Goal: Check status: Check status

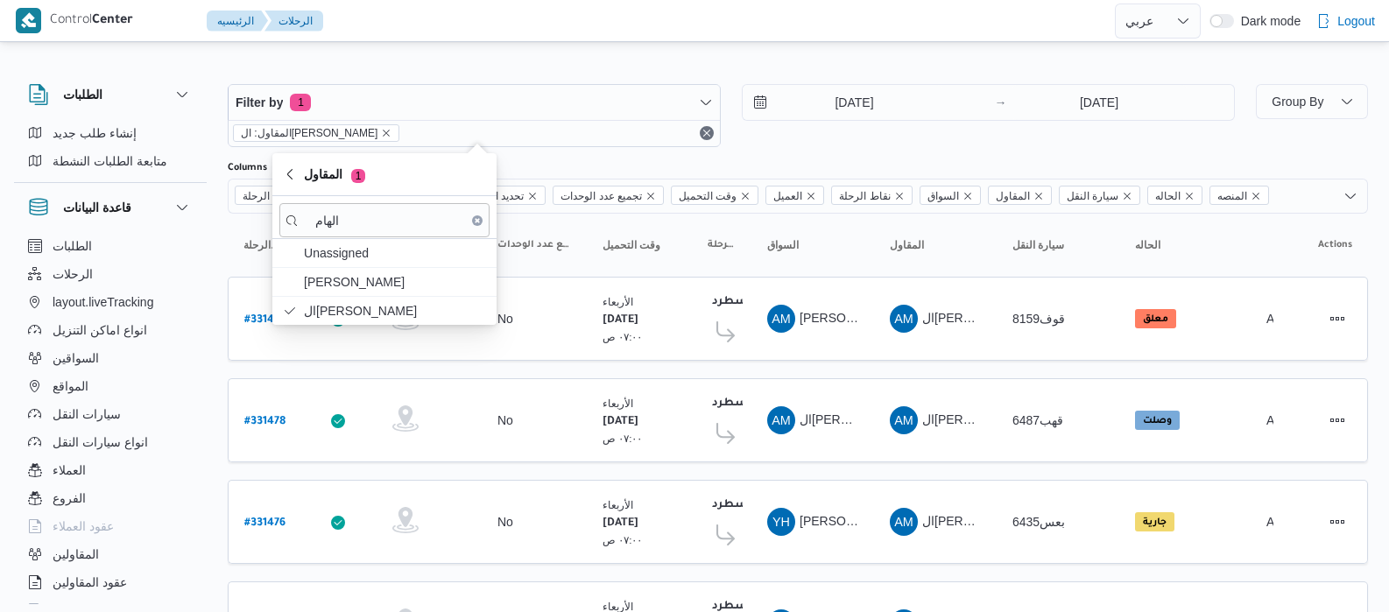
select select "ar"
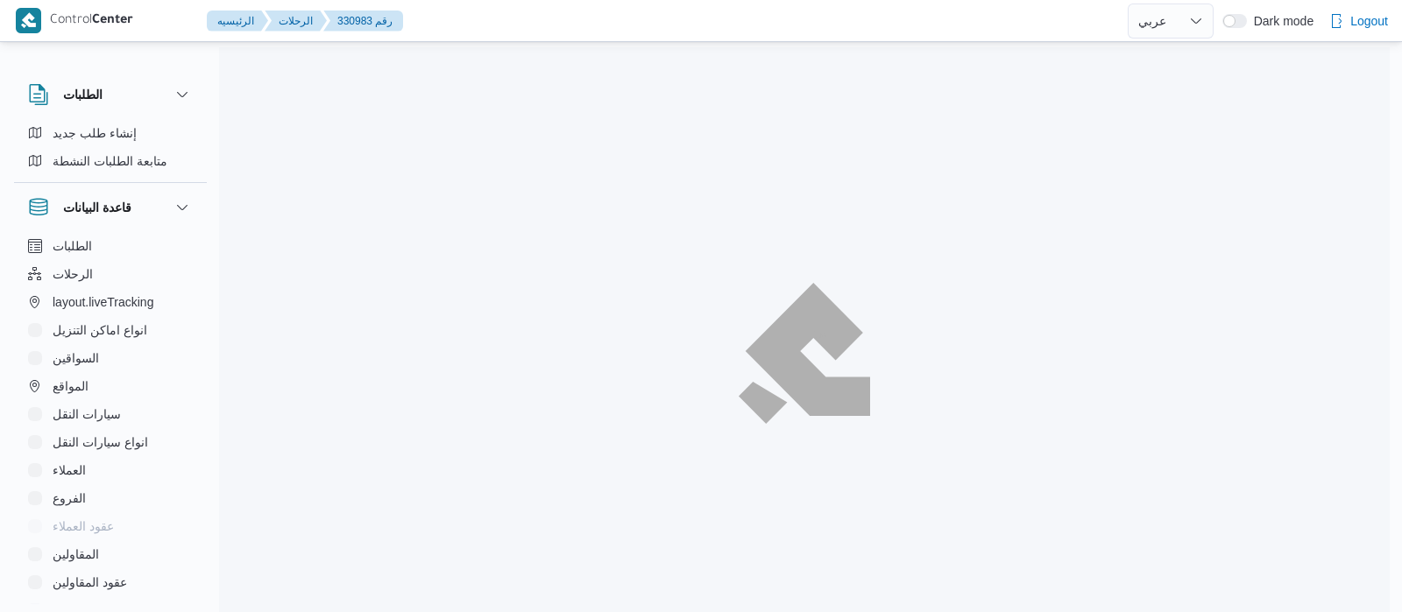
select select "ar"
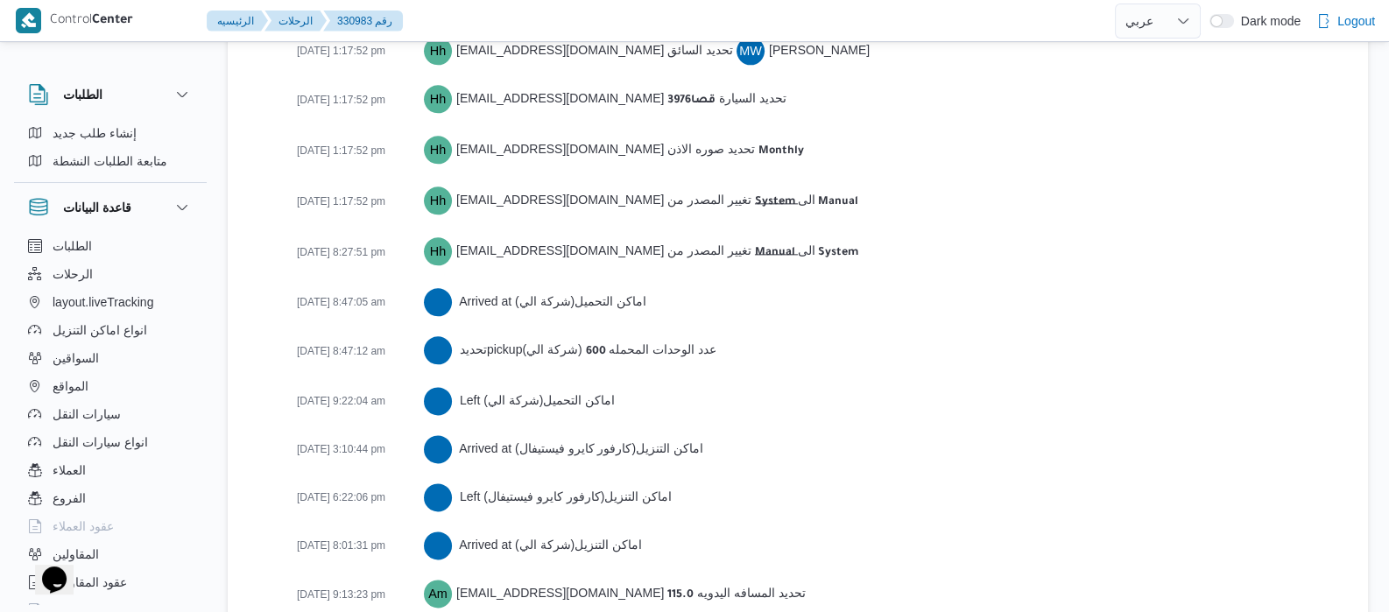
scroll to position [2977, 0]
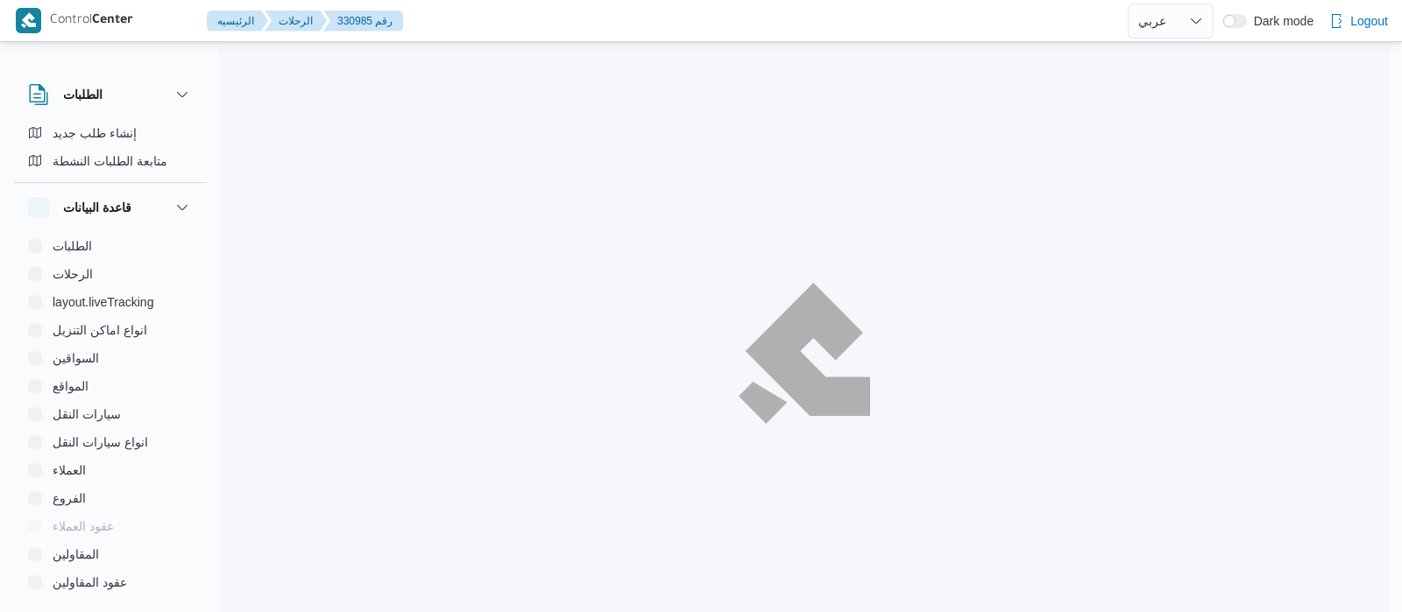
select select "ar"
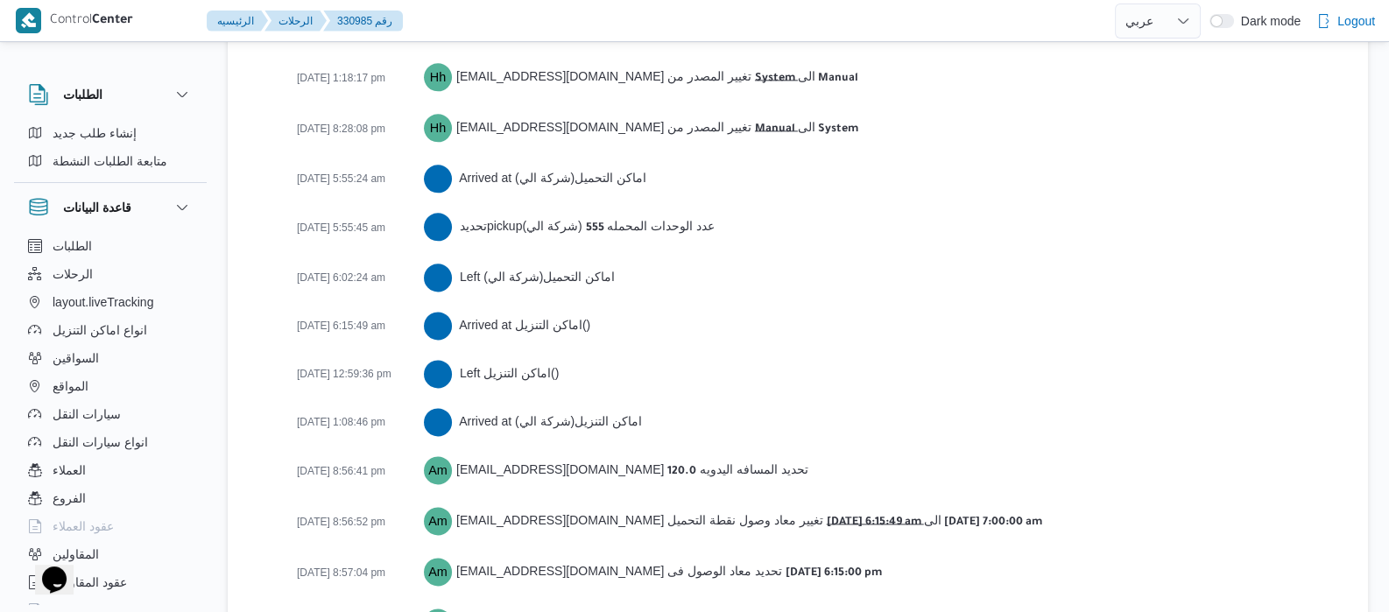
scroll to position [3026, 0]
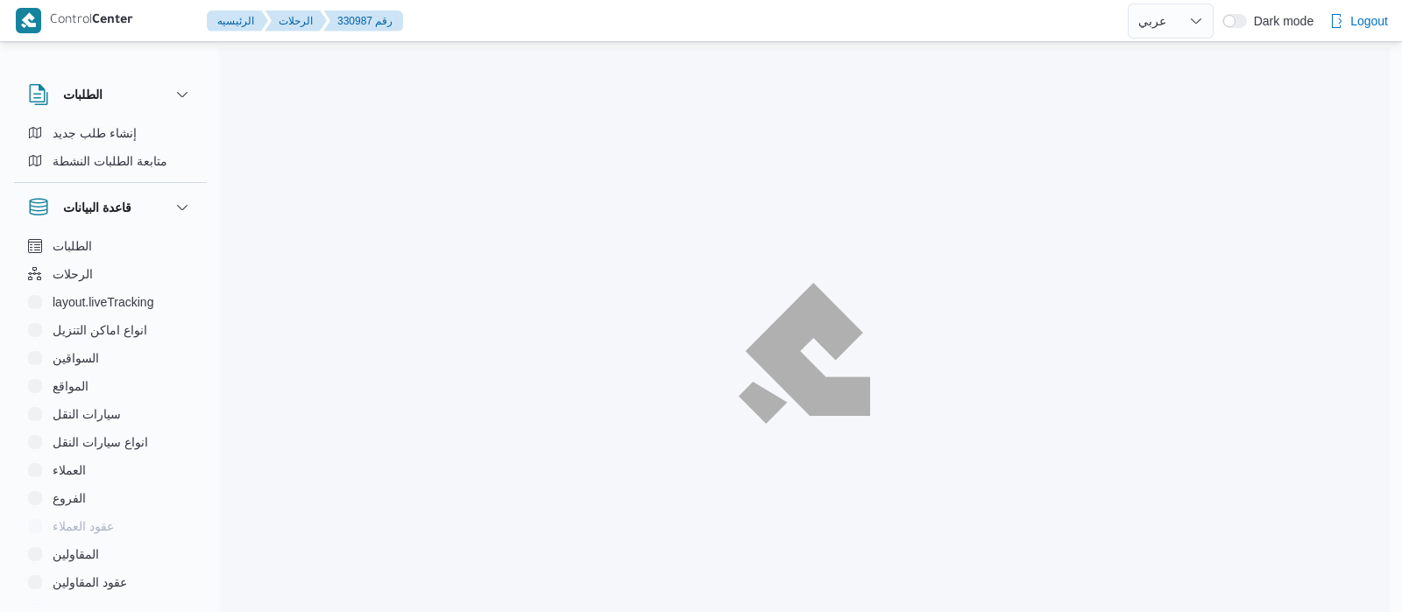
select select "ar"
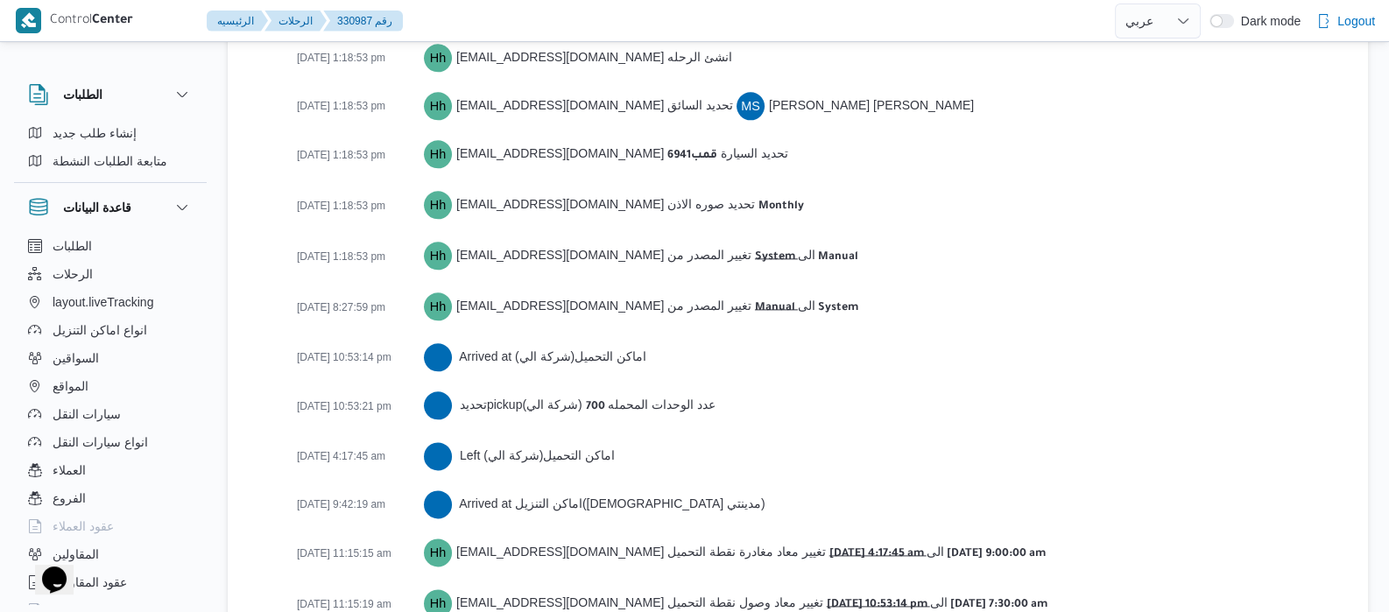
scroll to position [2951, 0]
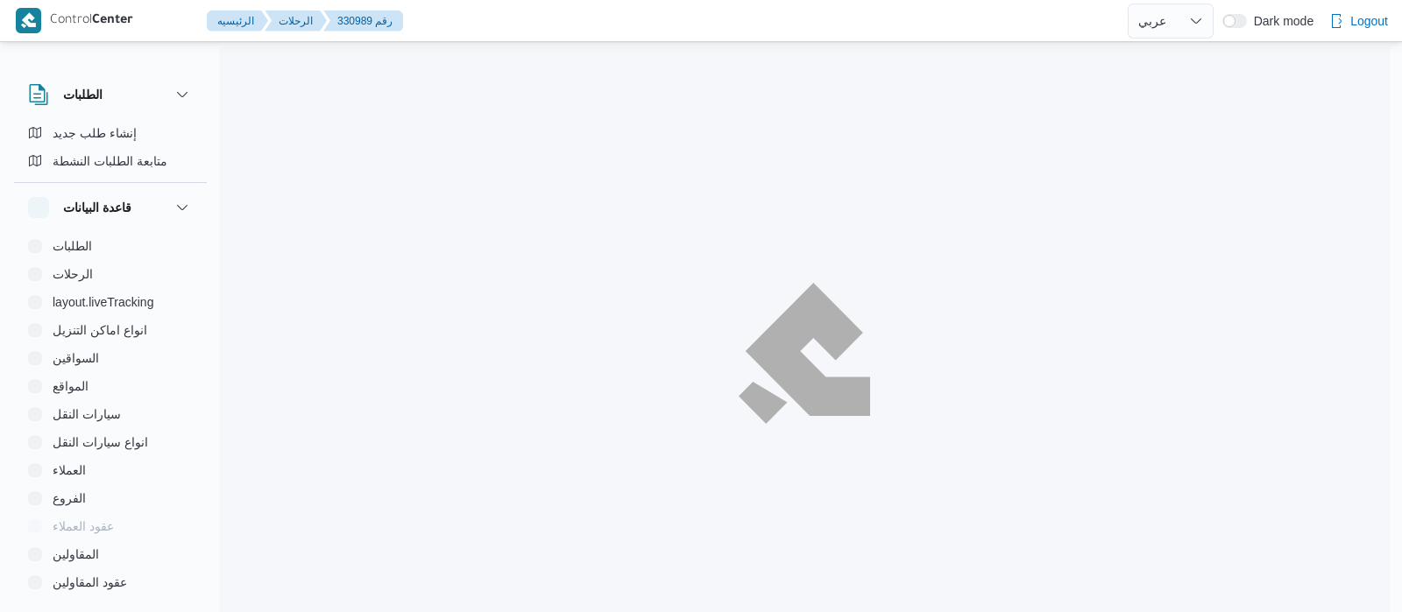
select select "ar"
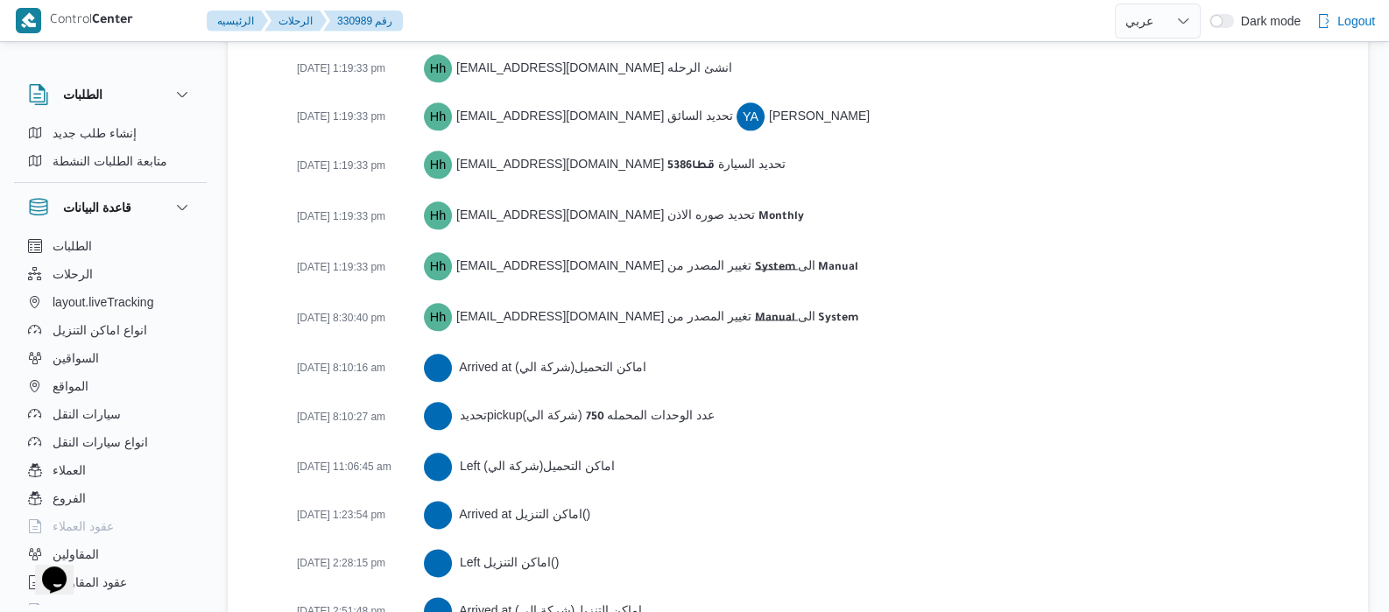
scroll to position [2846, 0]
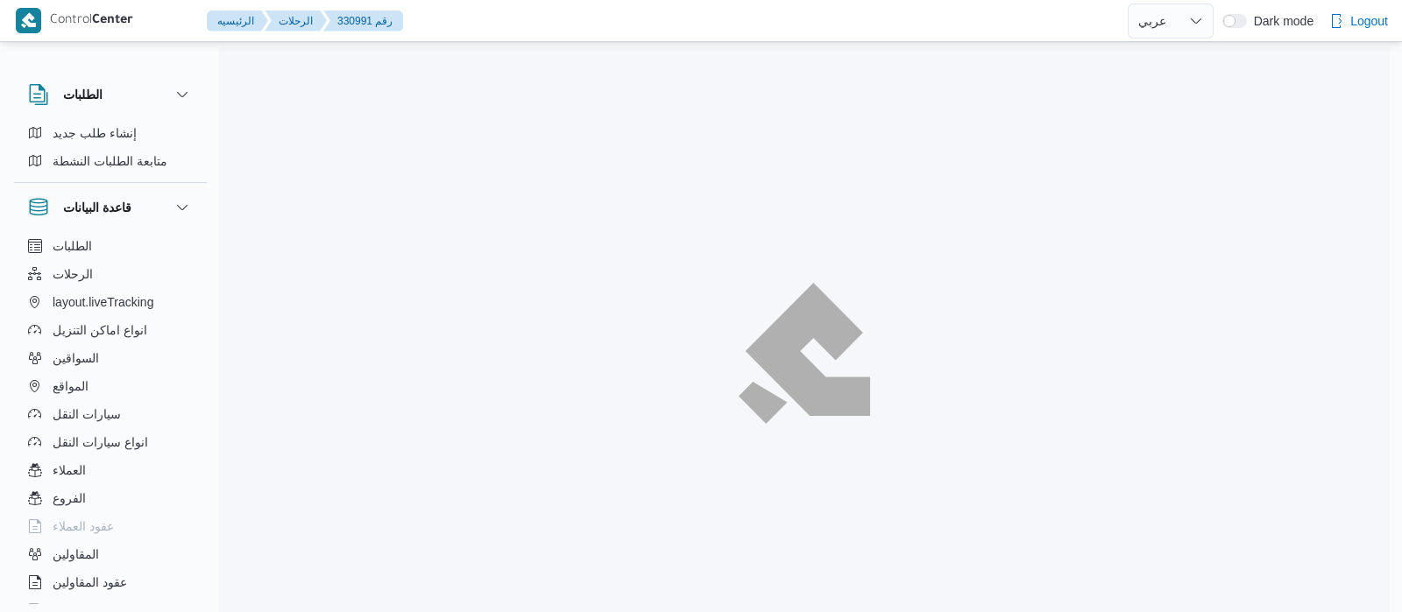
select select "ar"
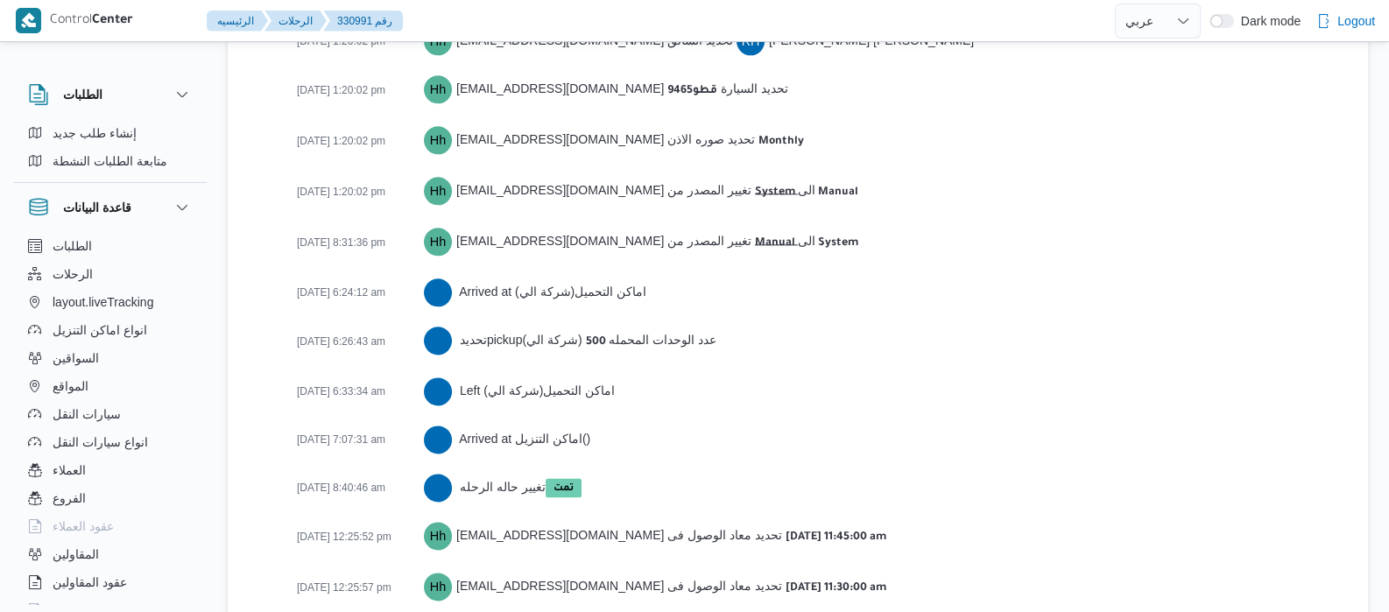
scroll to position [2850, 0]
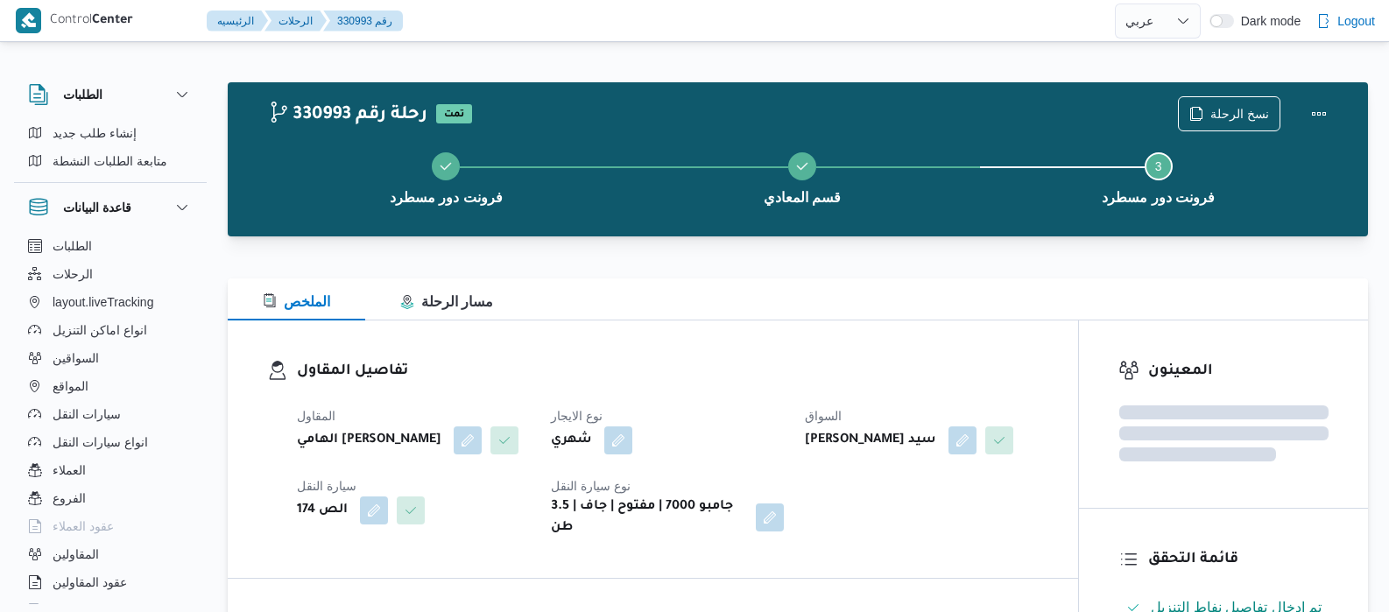
select select "ar"
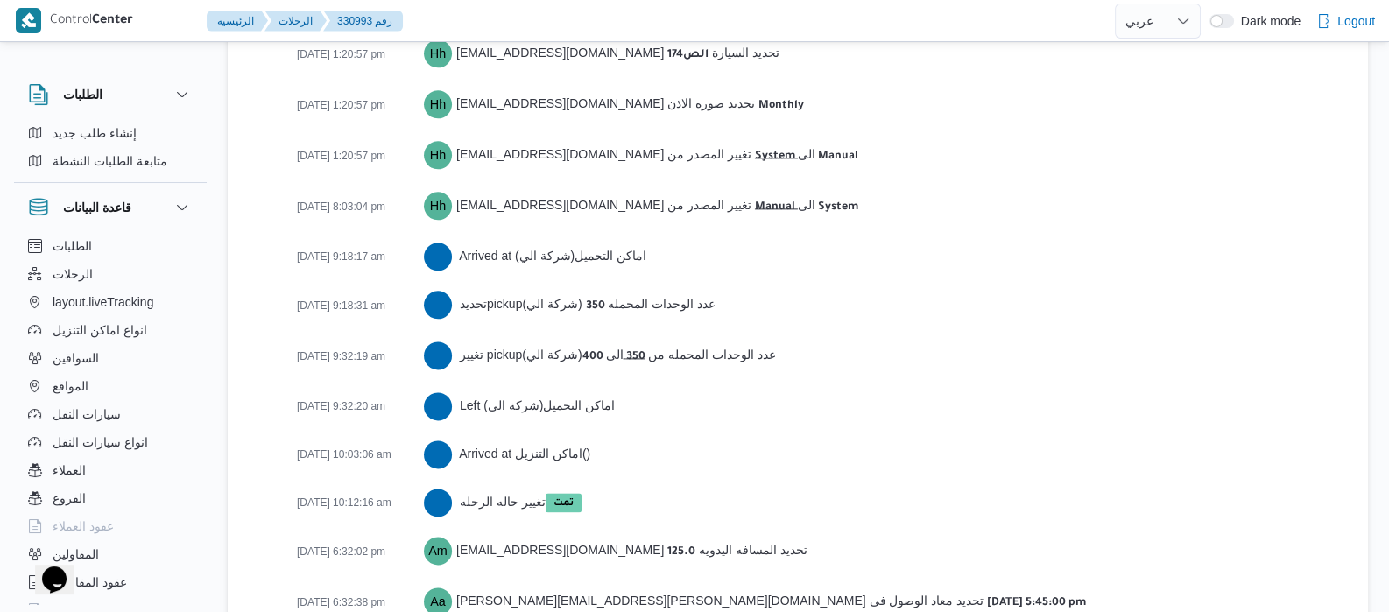
scroll to position [2902, 0]
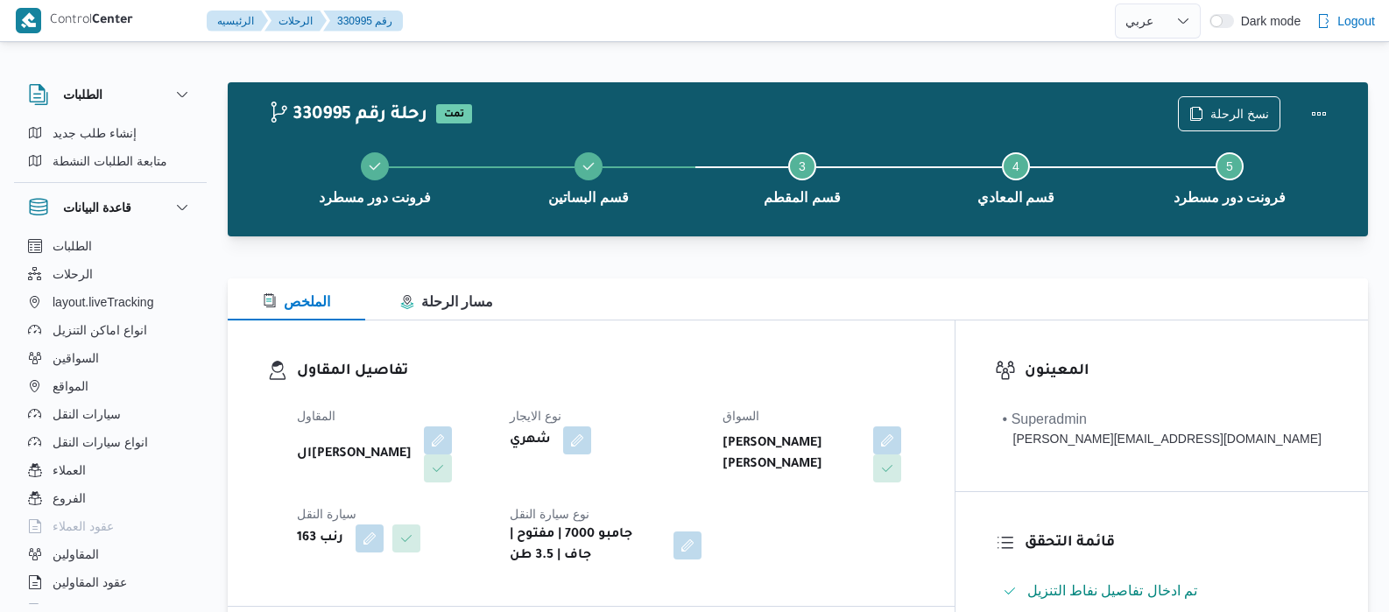
select select "ar"
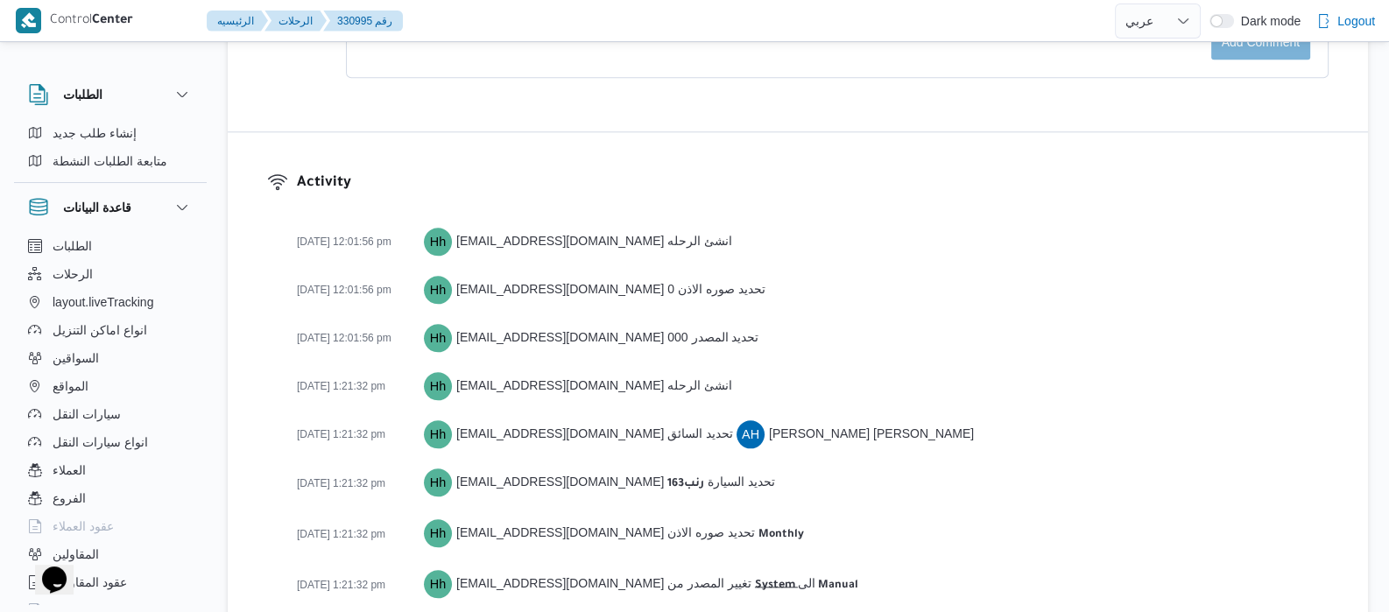
scroll to position [3071, 0]
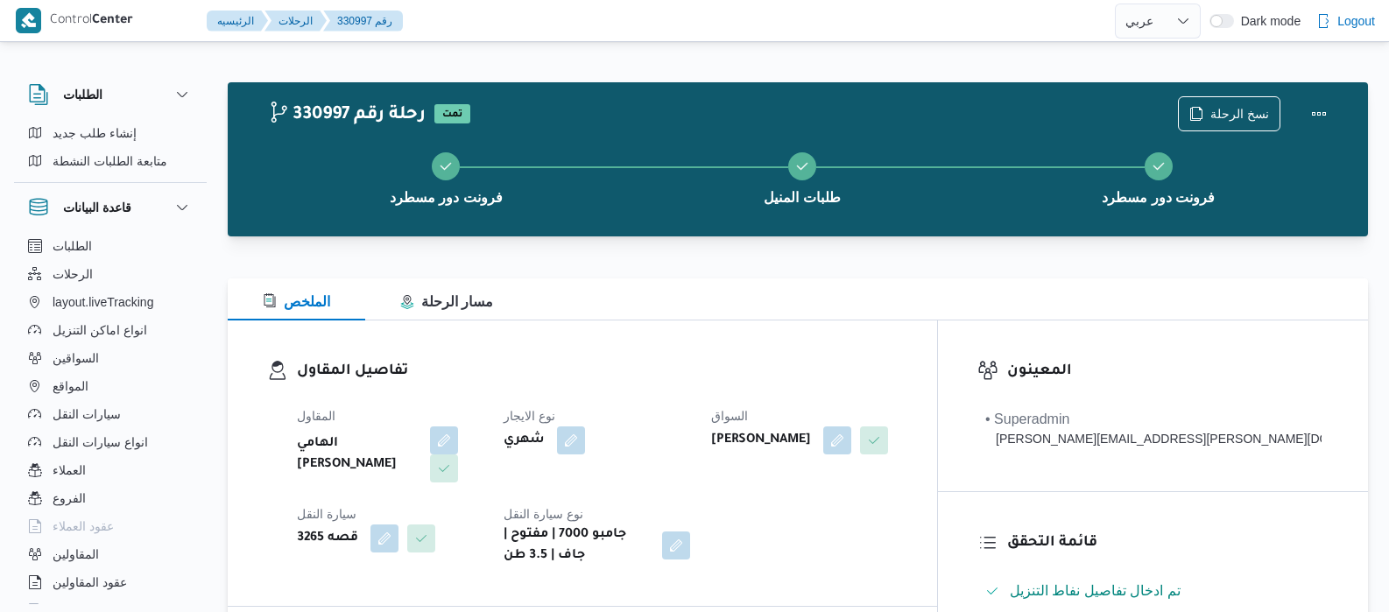
select select "ar"
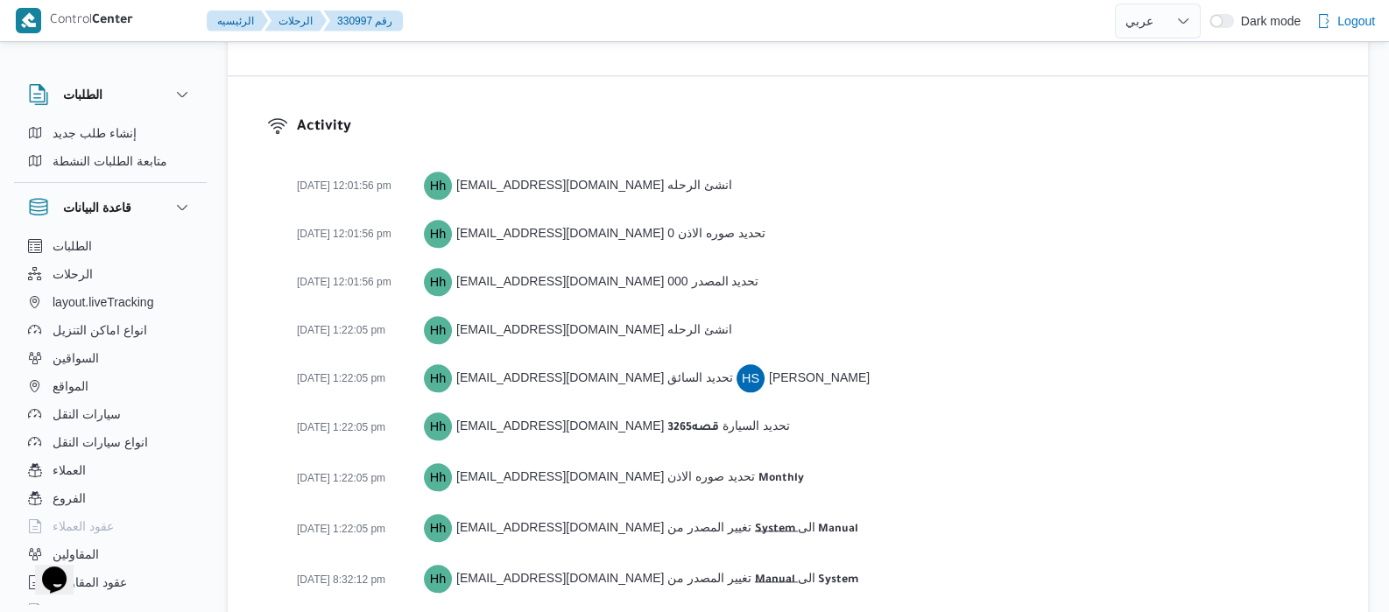
scroll to position [3174, 0]
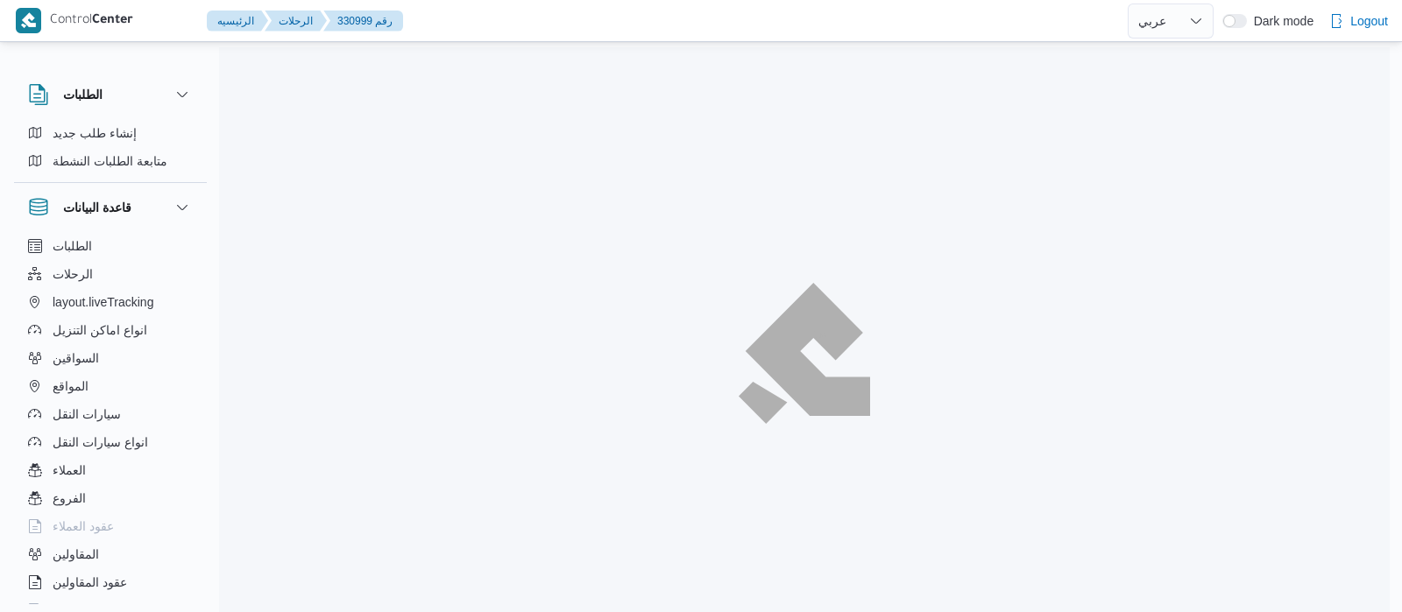
select select "ar"
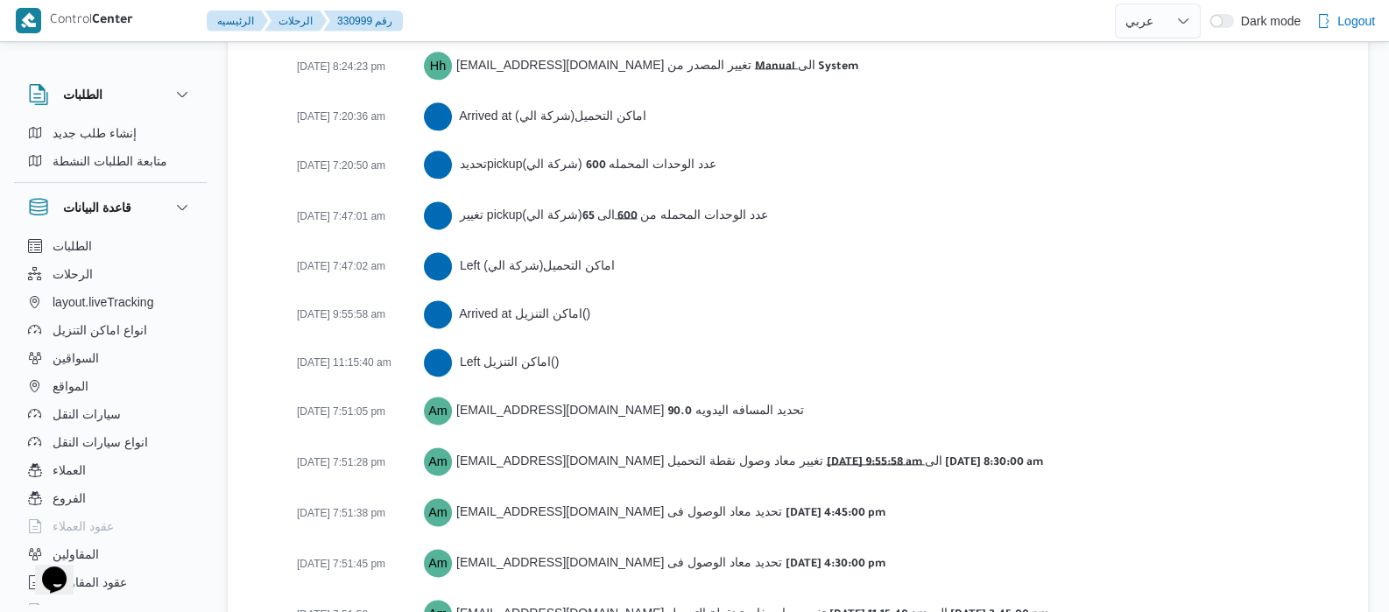
scroll to position [3026, 0]
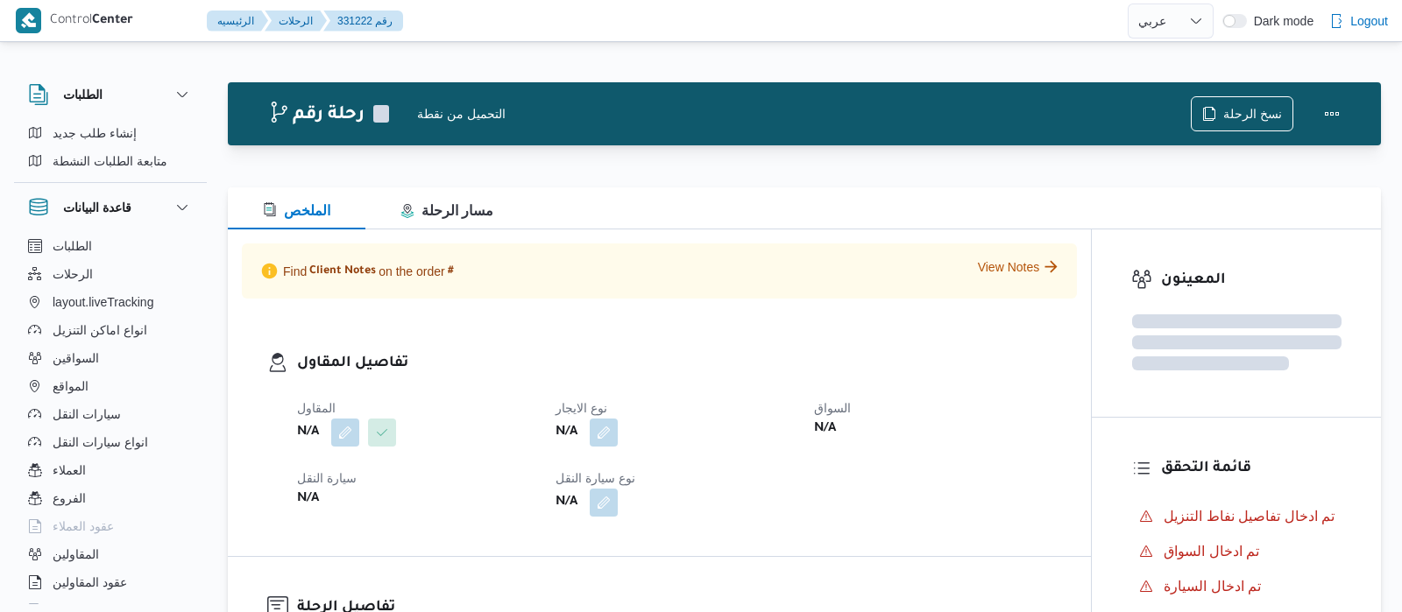
select select "ar"
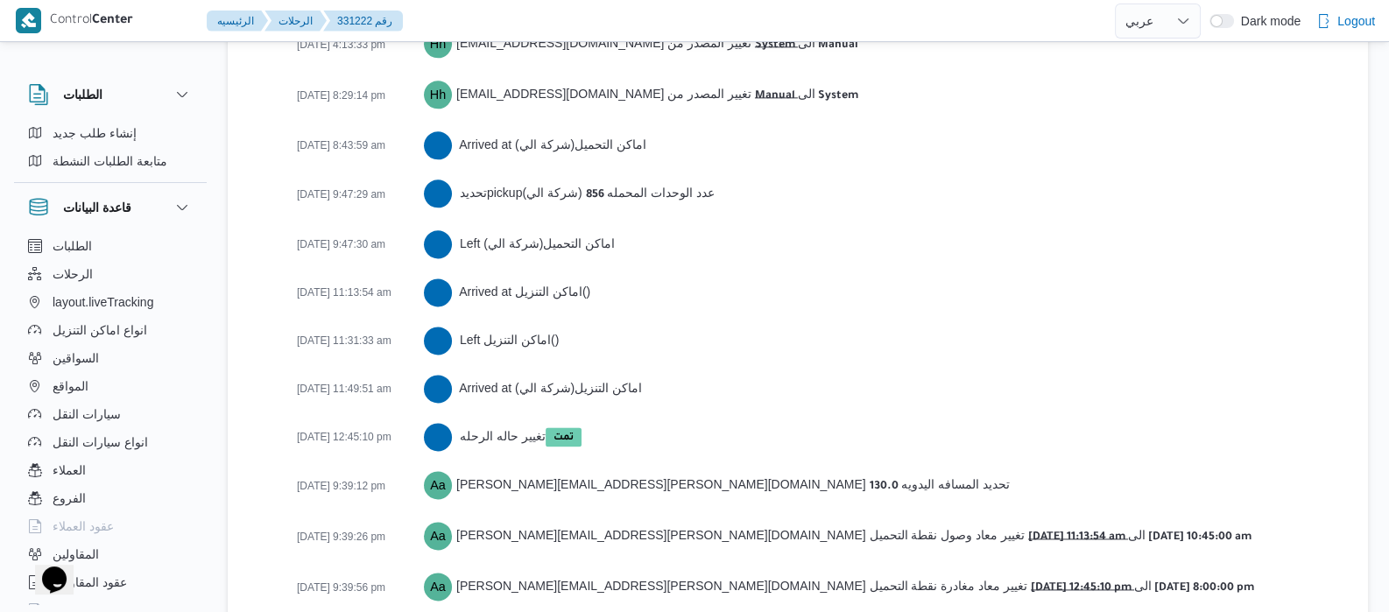
scroll to position [3026, 0]
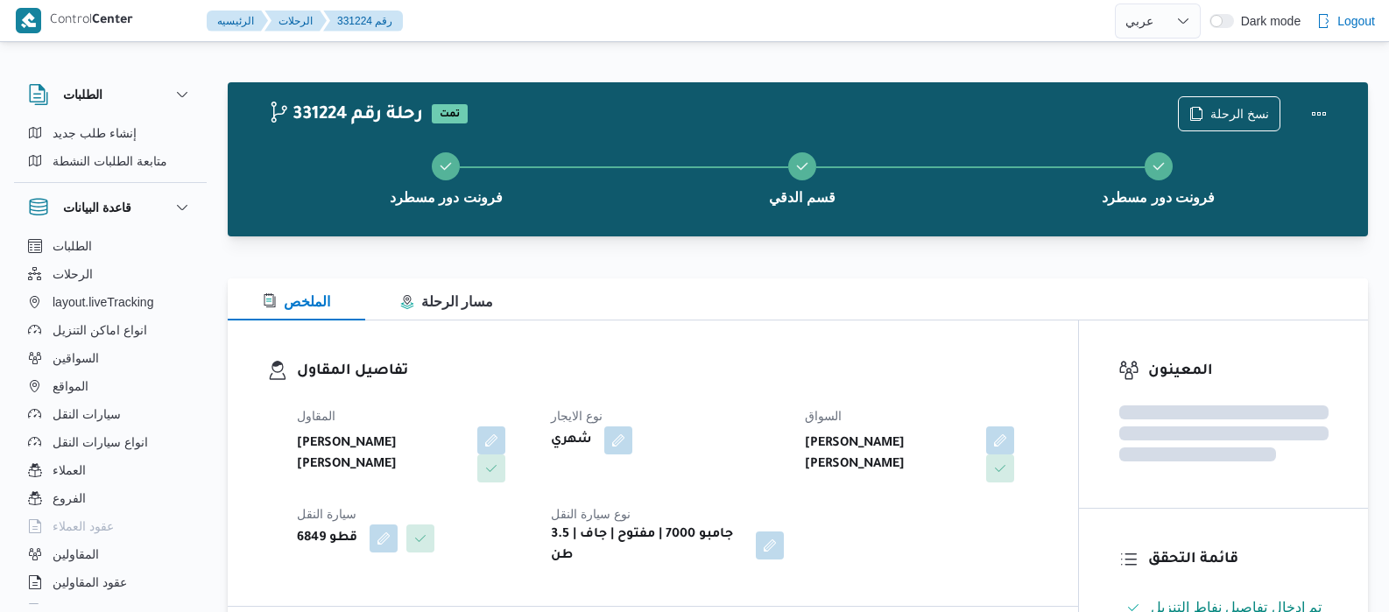
select select "ar"
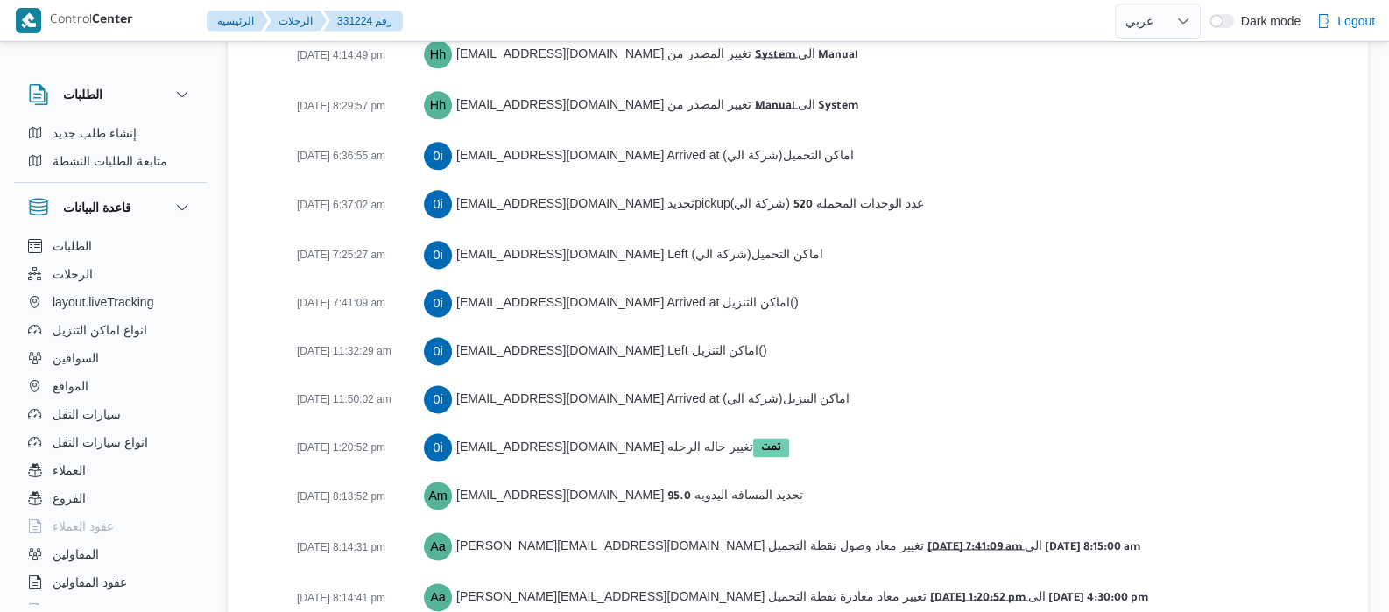
scroll to position [3026, 0]
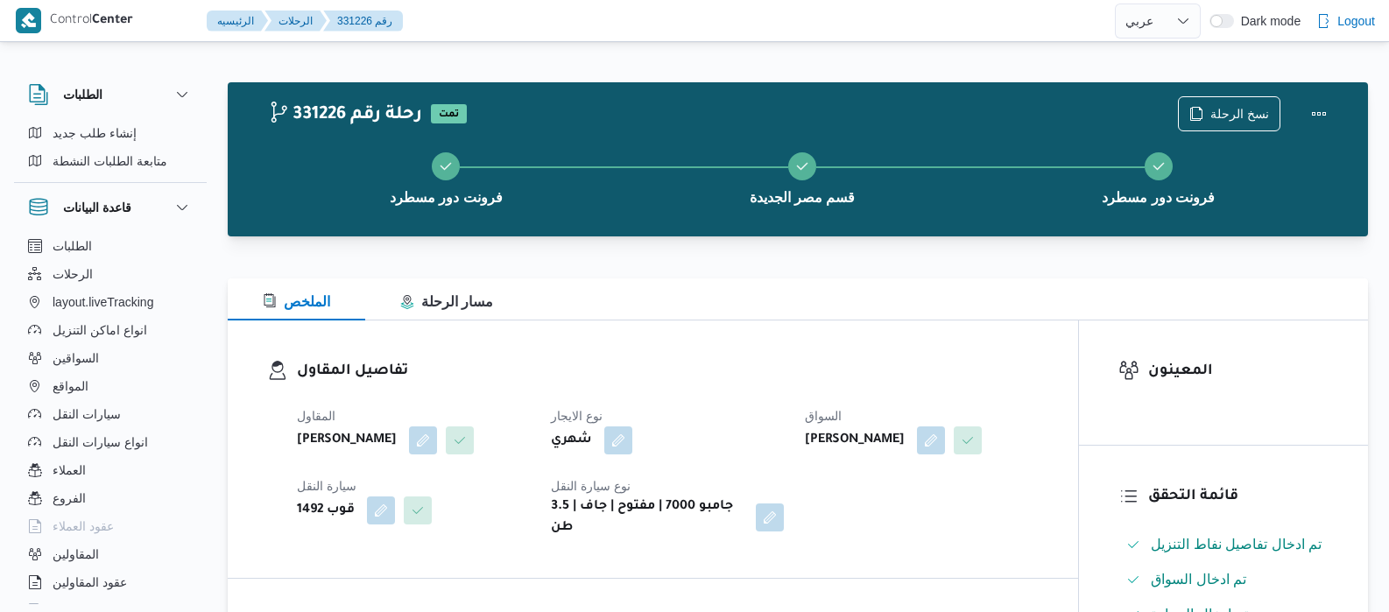
select select "ar"
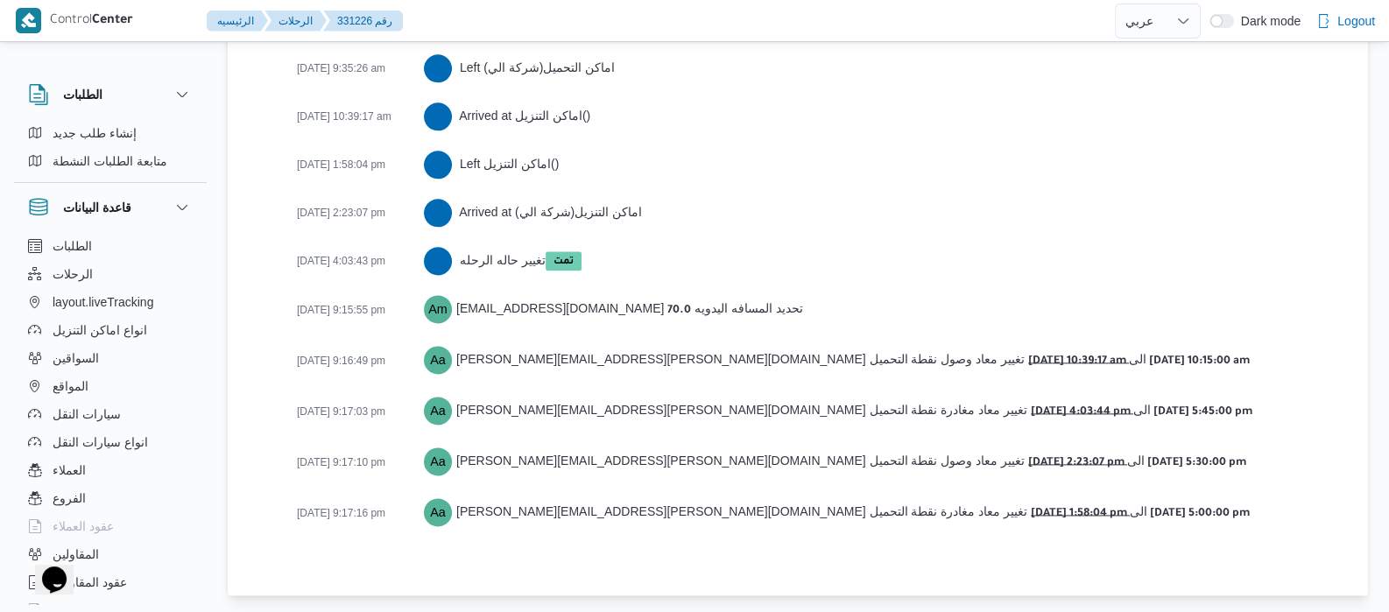
scroll to position [2881, 0]
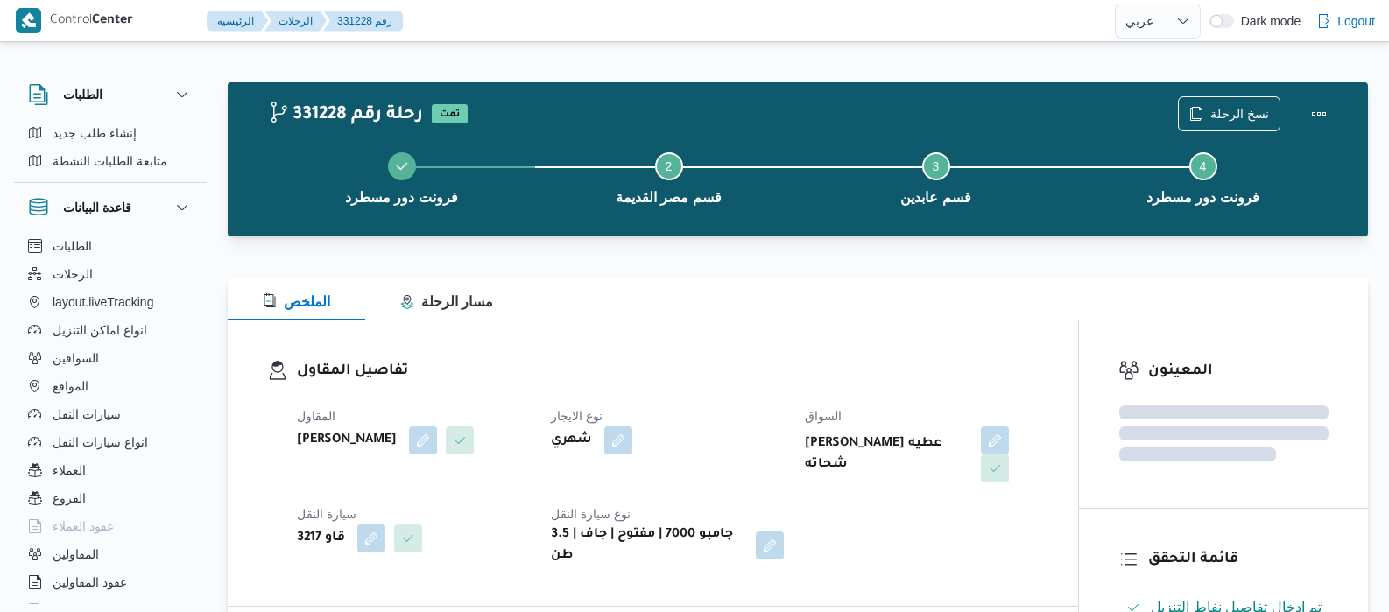
select select "ar"
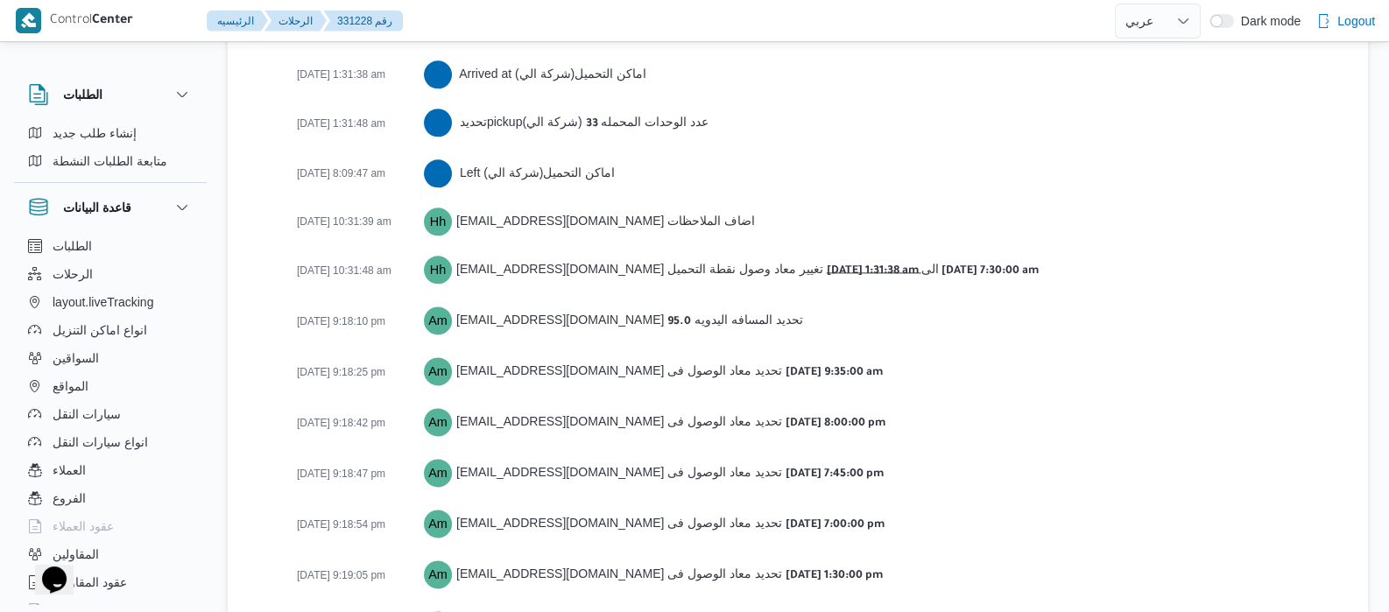
scroll to position [2759, 0]
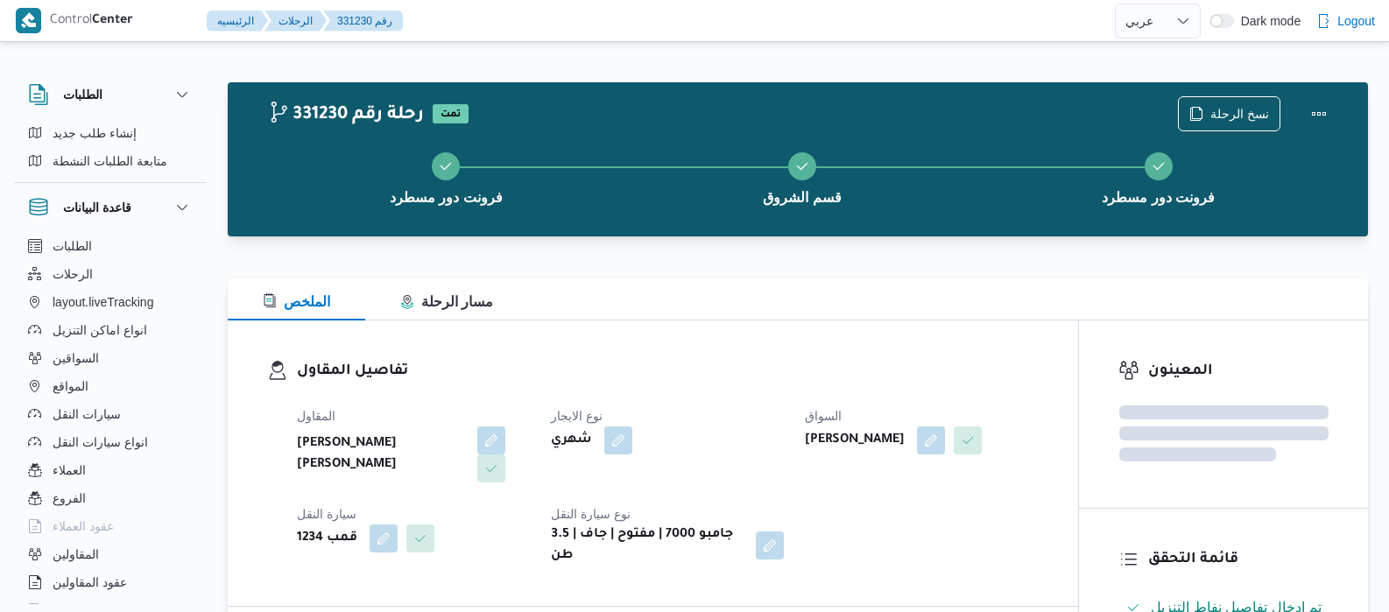
select select "ar"
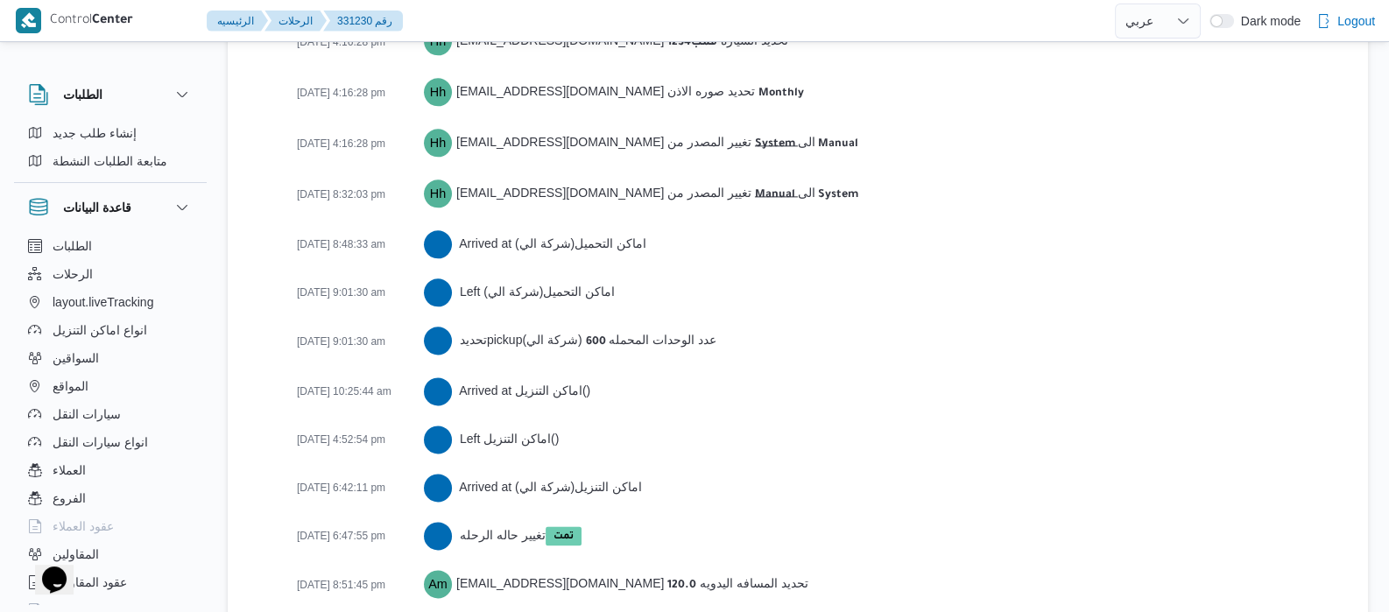
scroll to position [2879, 0]
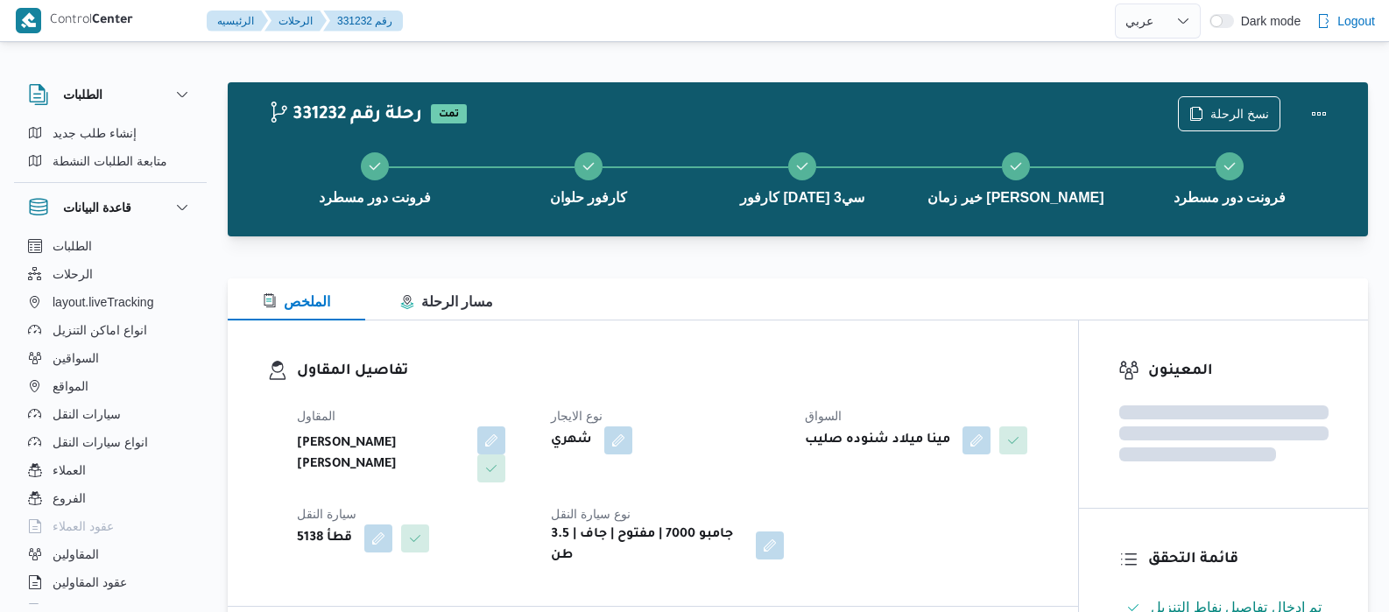
select select "ar"
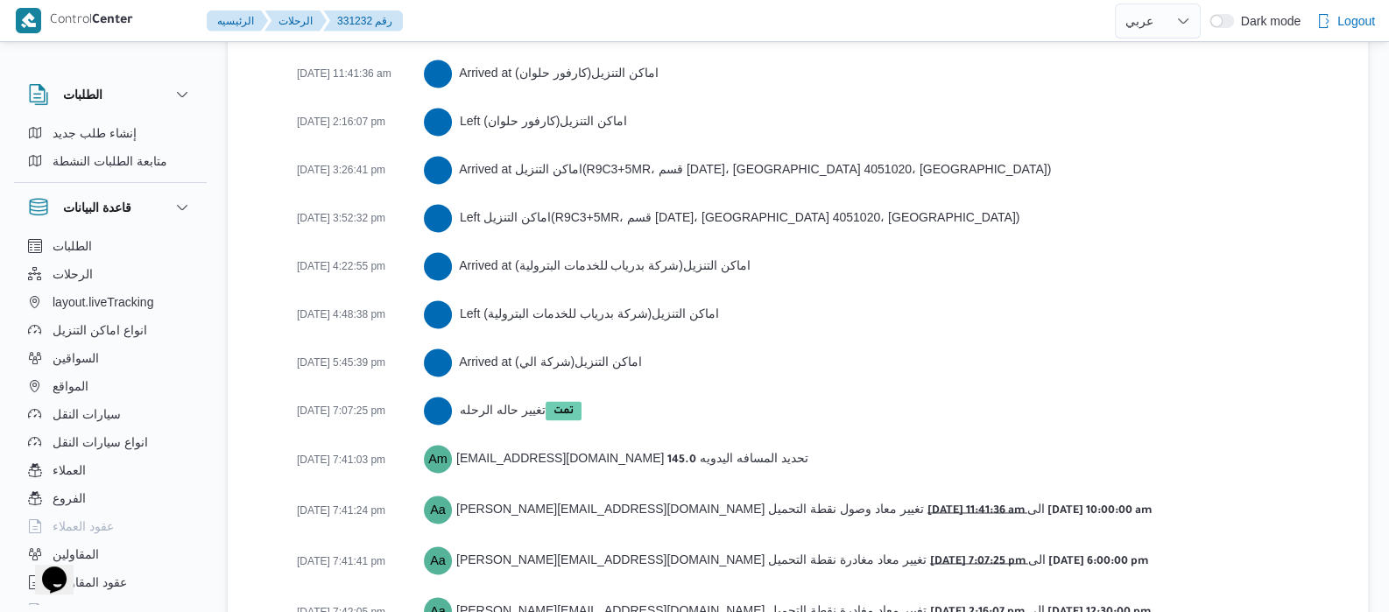
scroll to position [3393, 0]
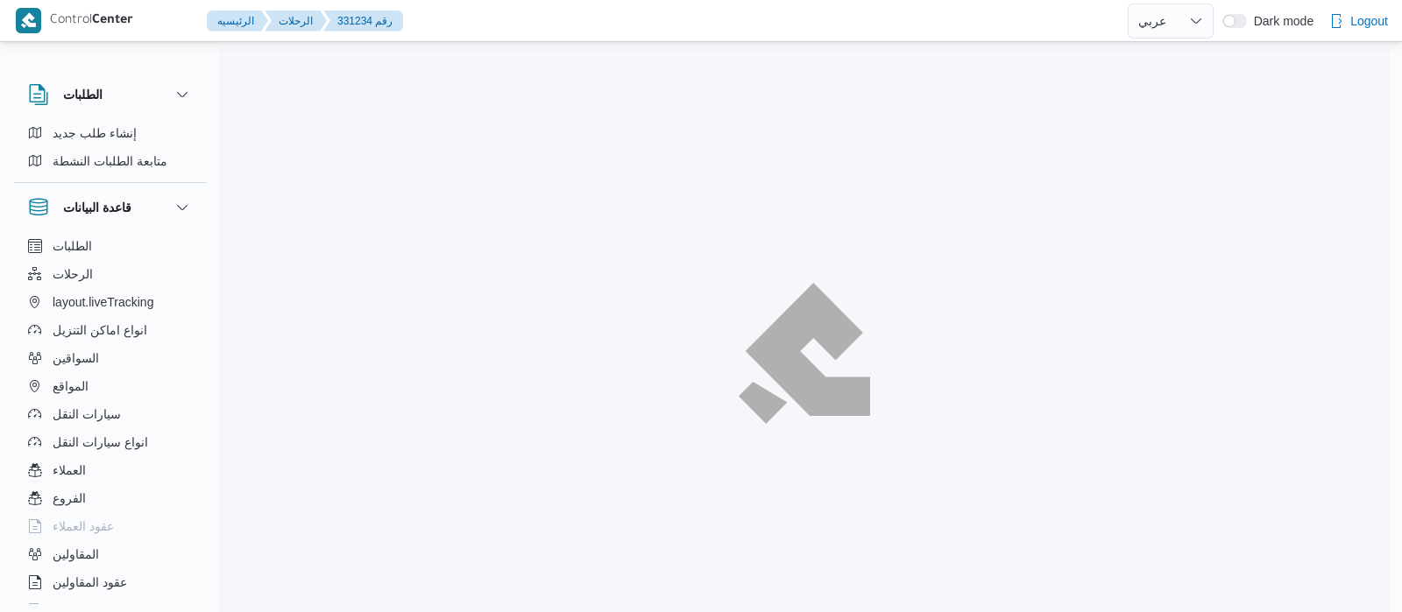
select select "ar"
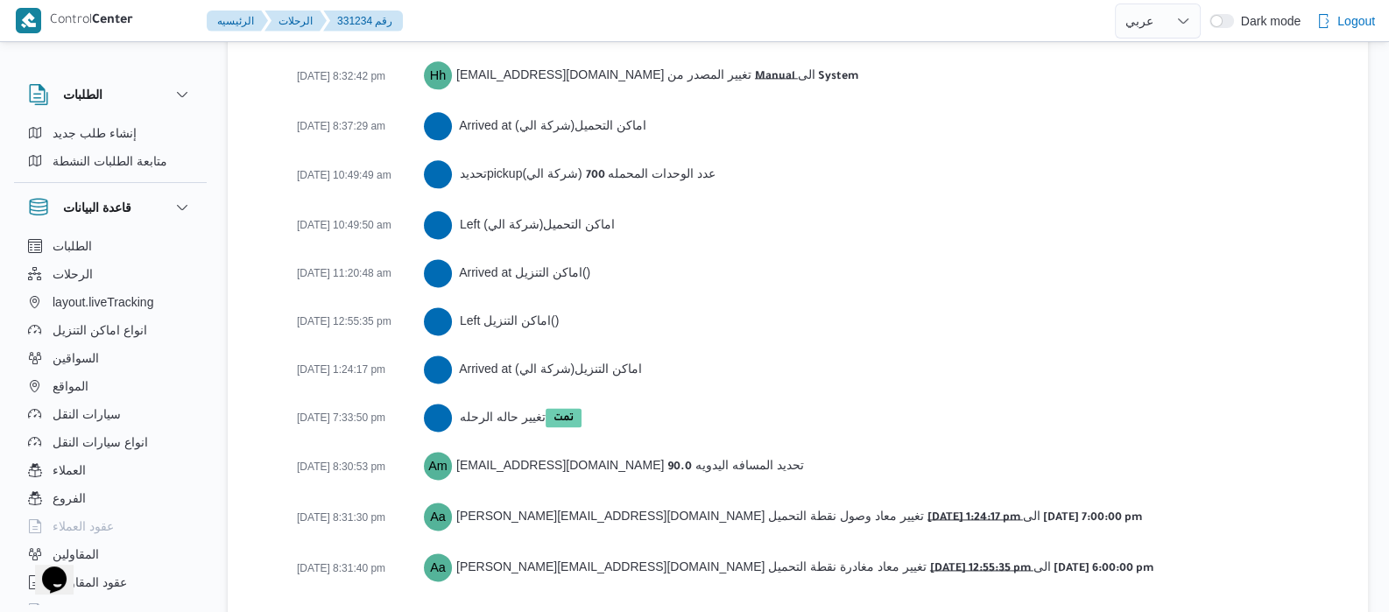
scroll to position [2928, 0]
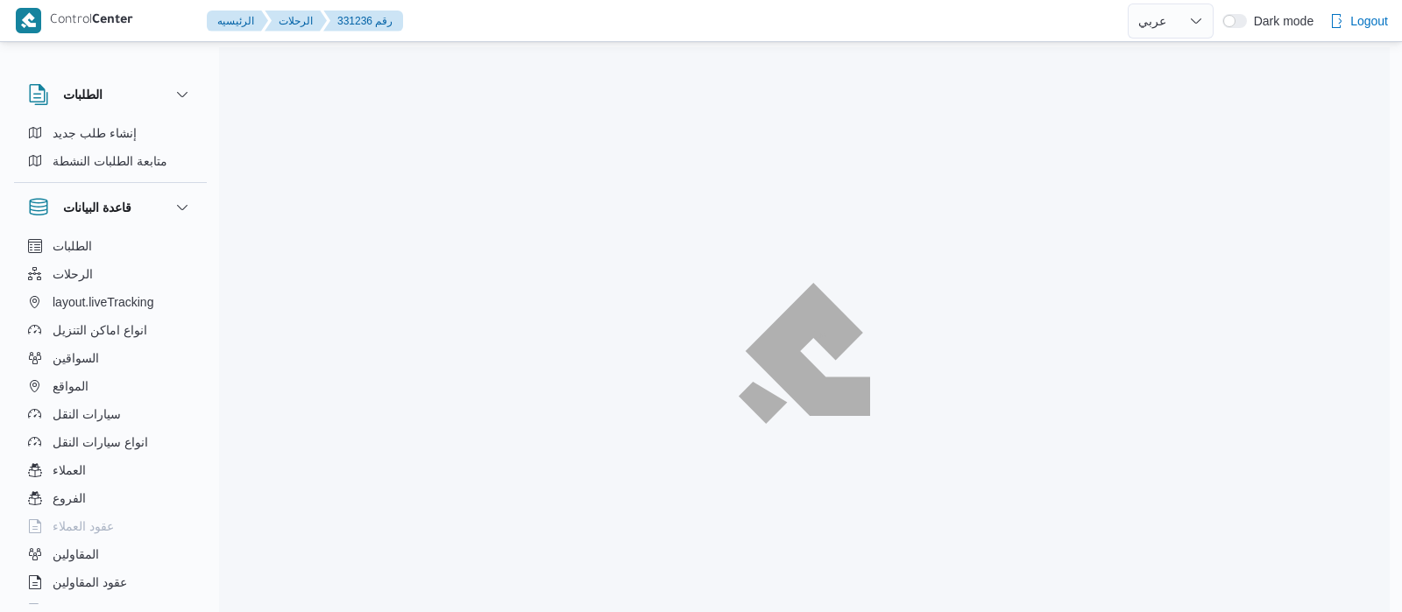
select select "ar"
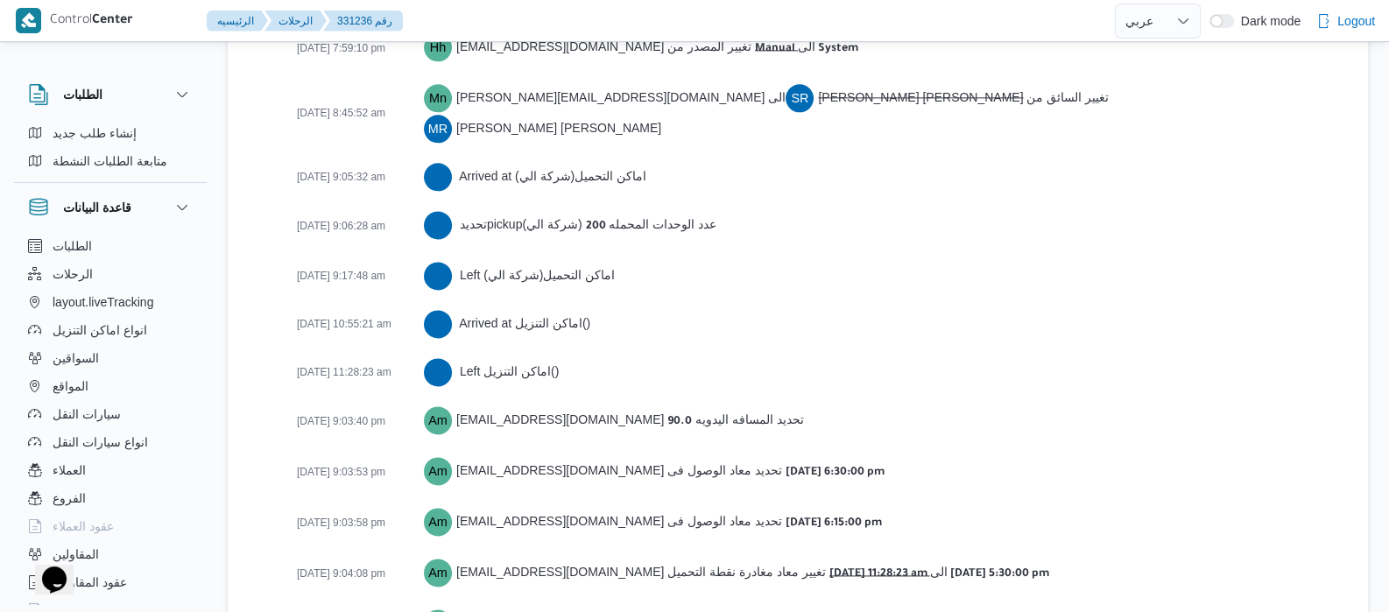
scroll to position [2977, 0]
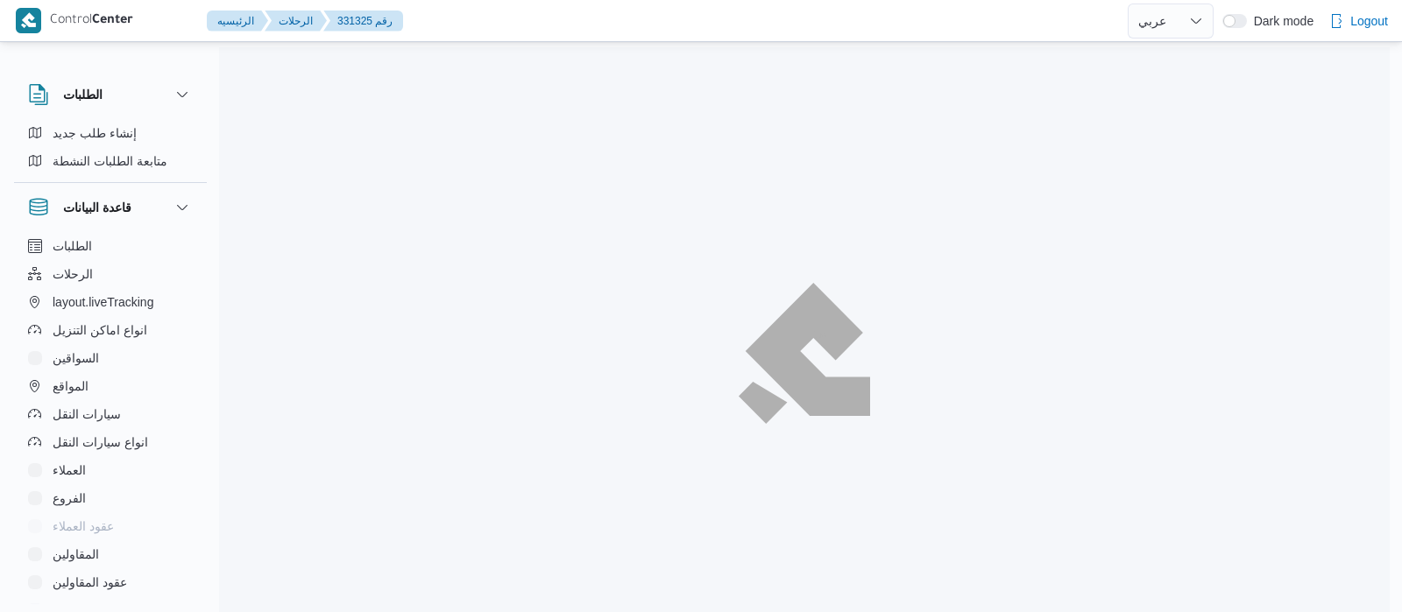
select select "ar"
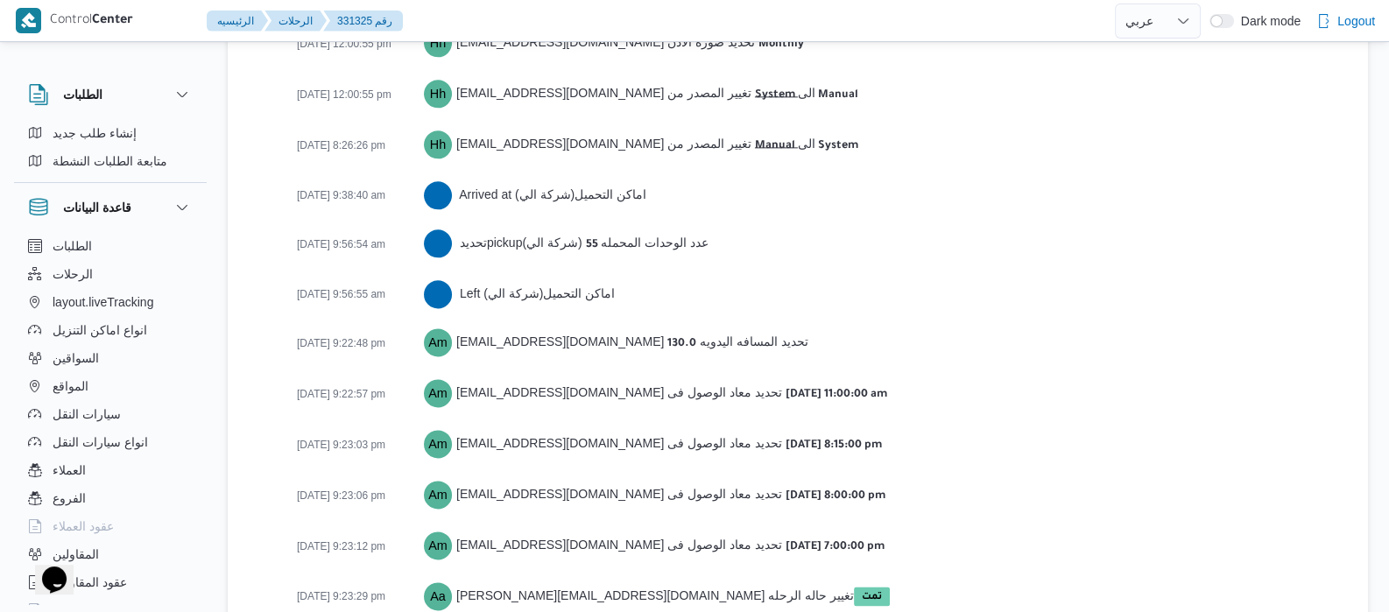
scroll to position [2881, 0]
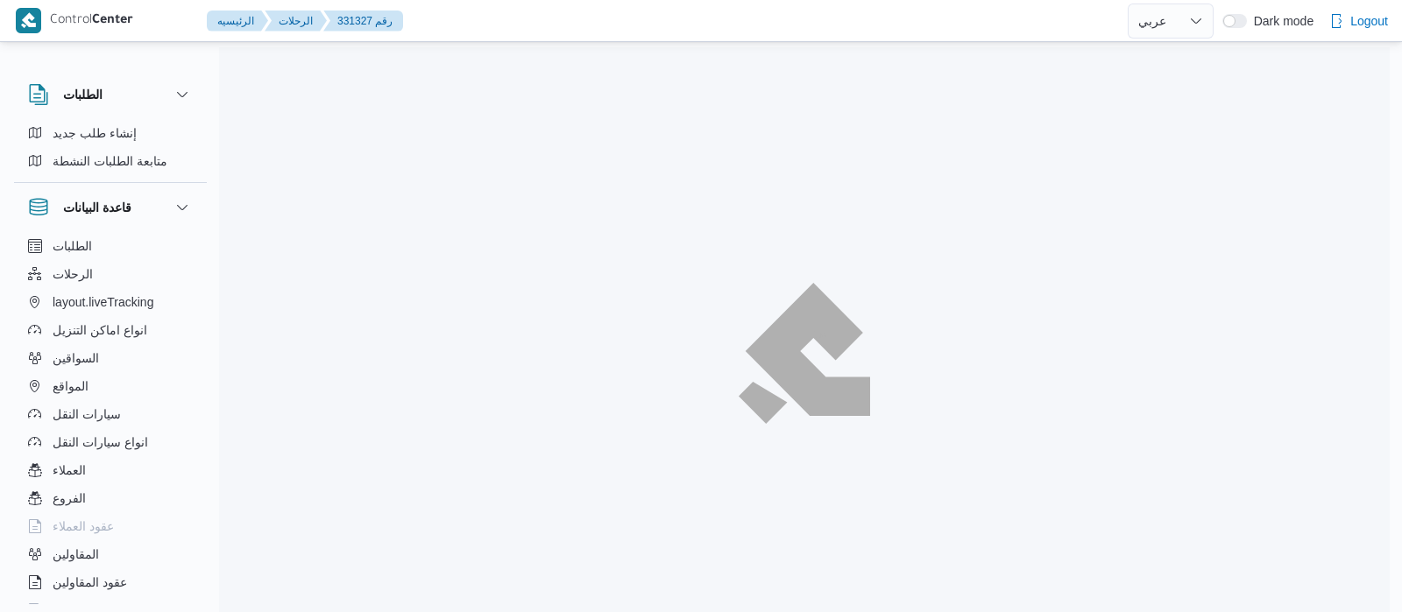
select select "ar"
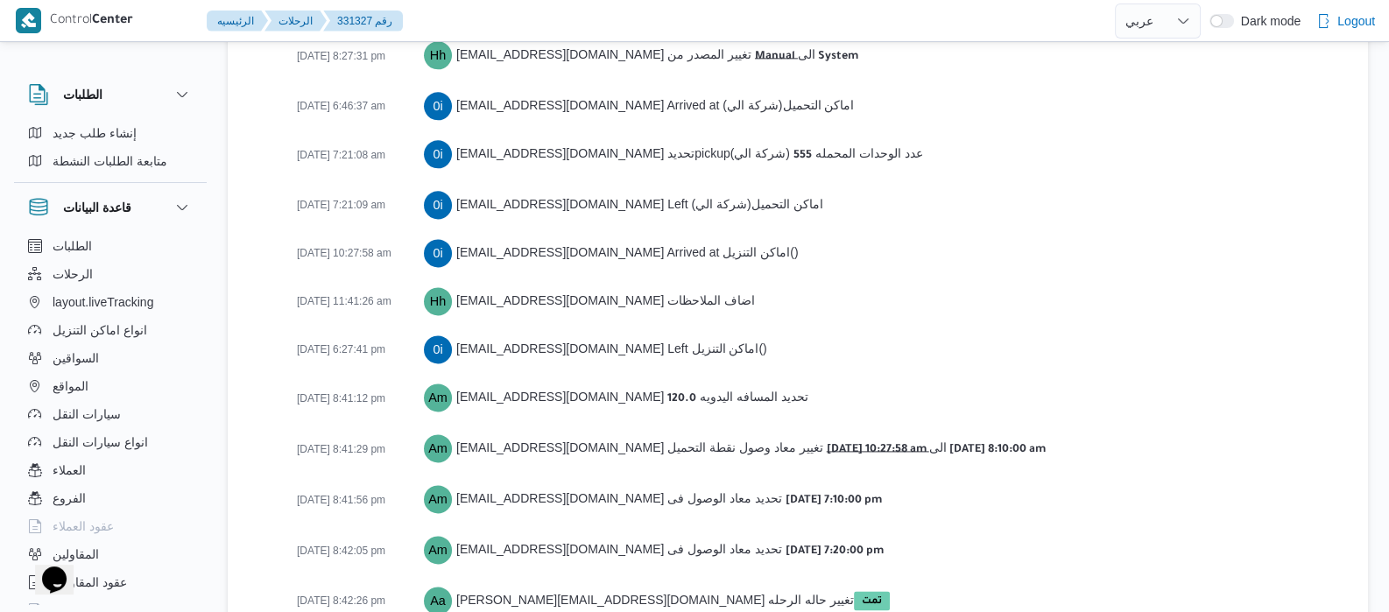
scroll to position [2977, 0]
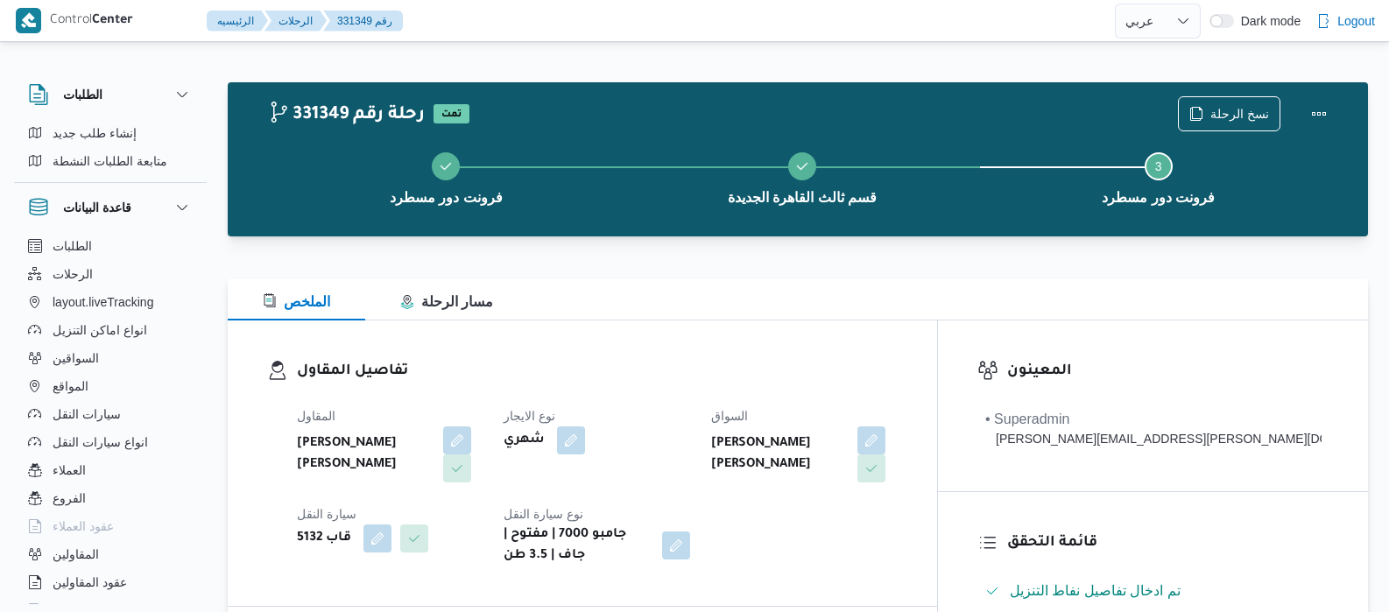
select select "ar"
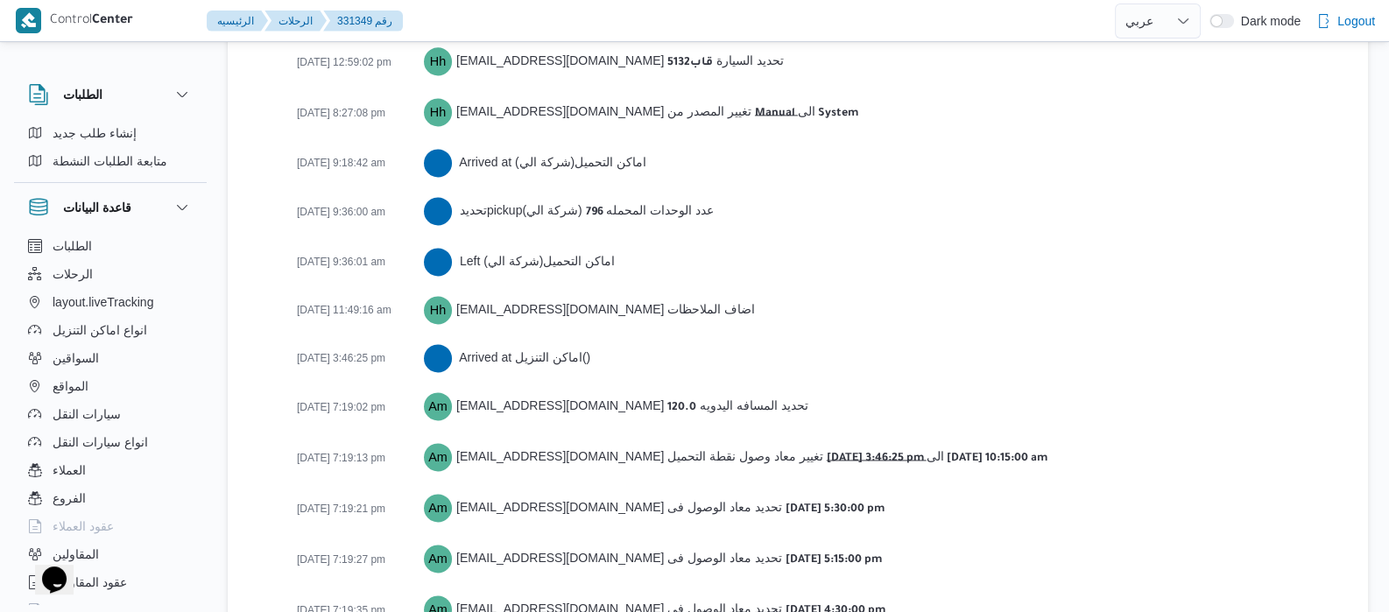
scroll to position [3144, 0]
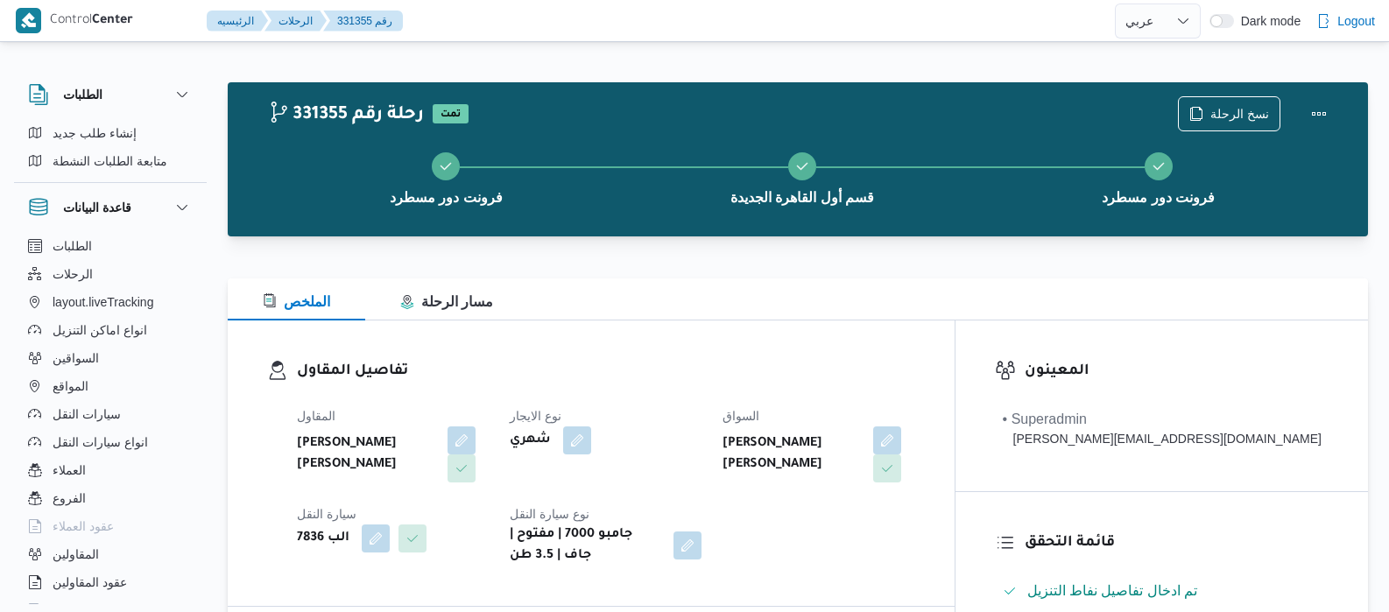
select select "ar"
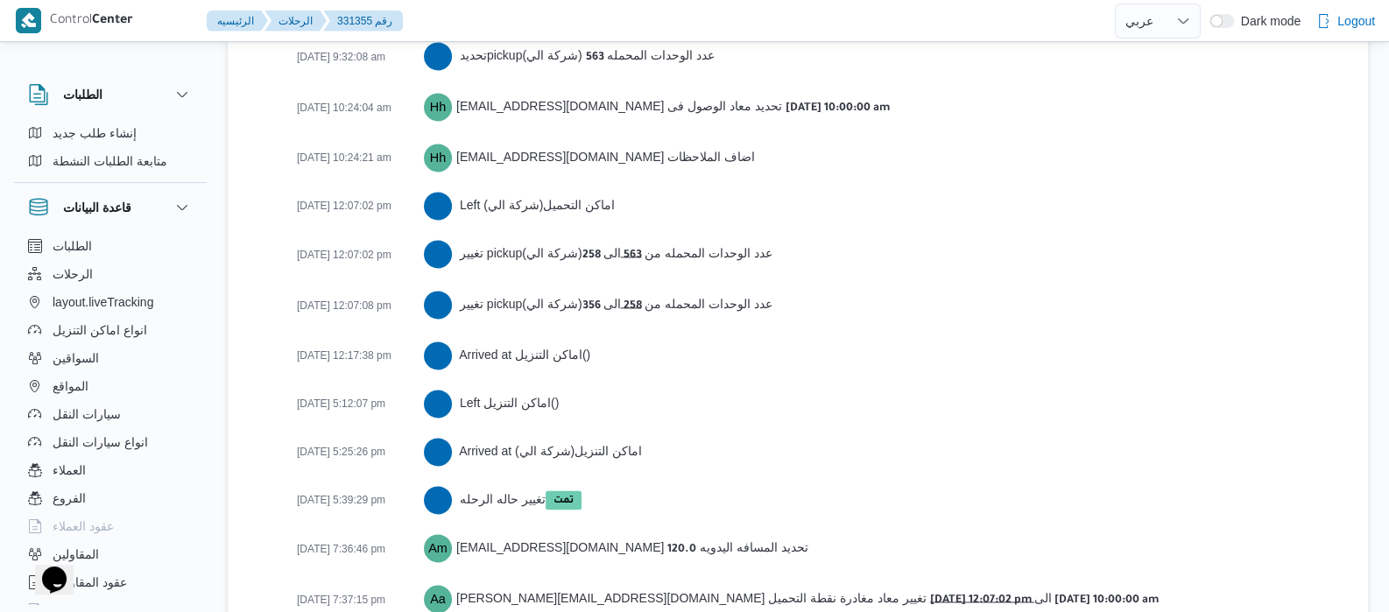
scroll to position [3220, 0]
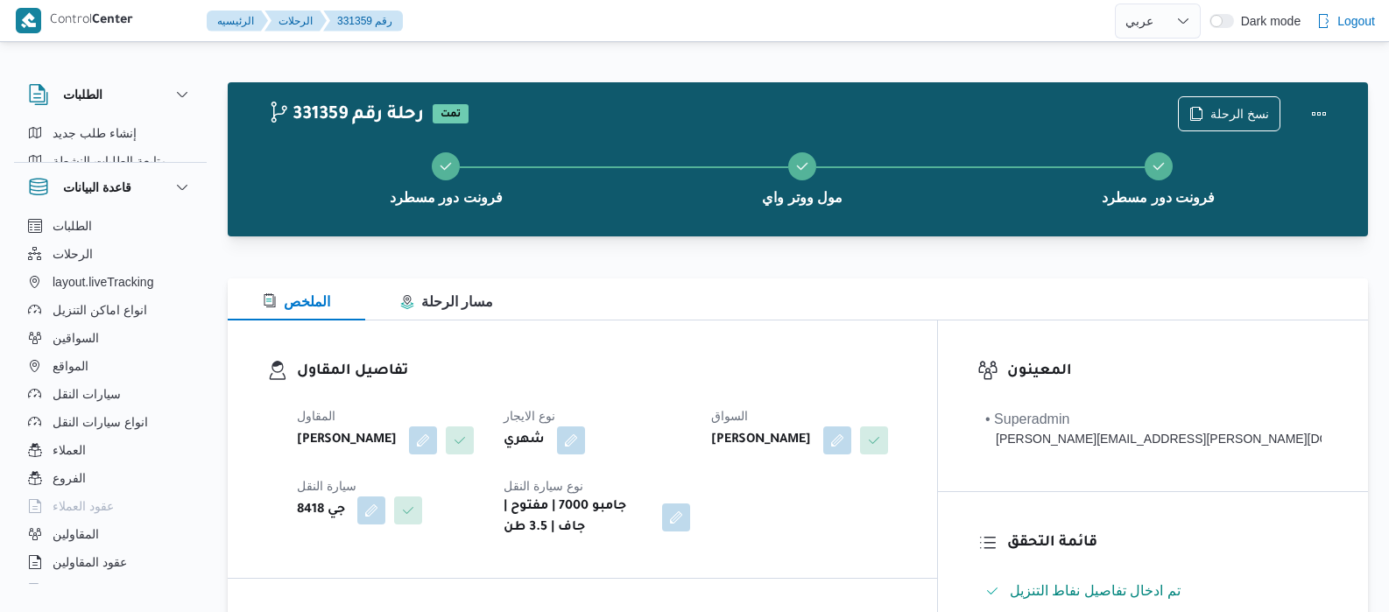
select select "ar"
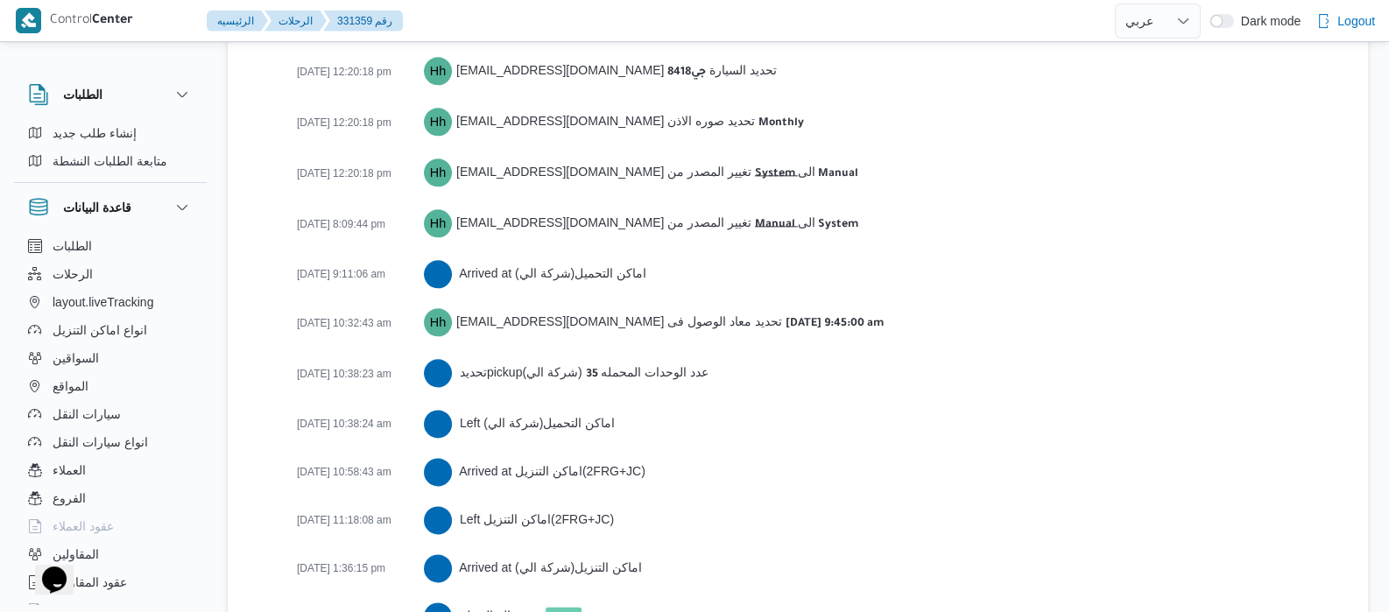
scroll to position [3124, 0]
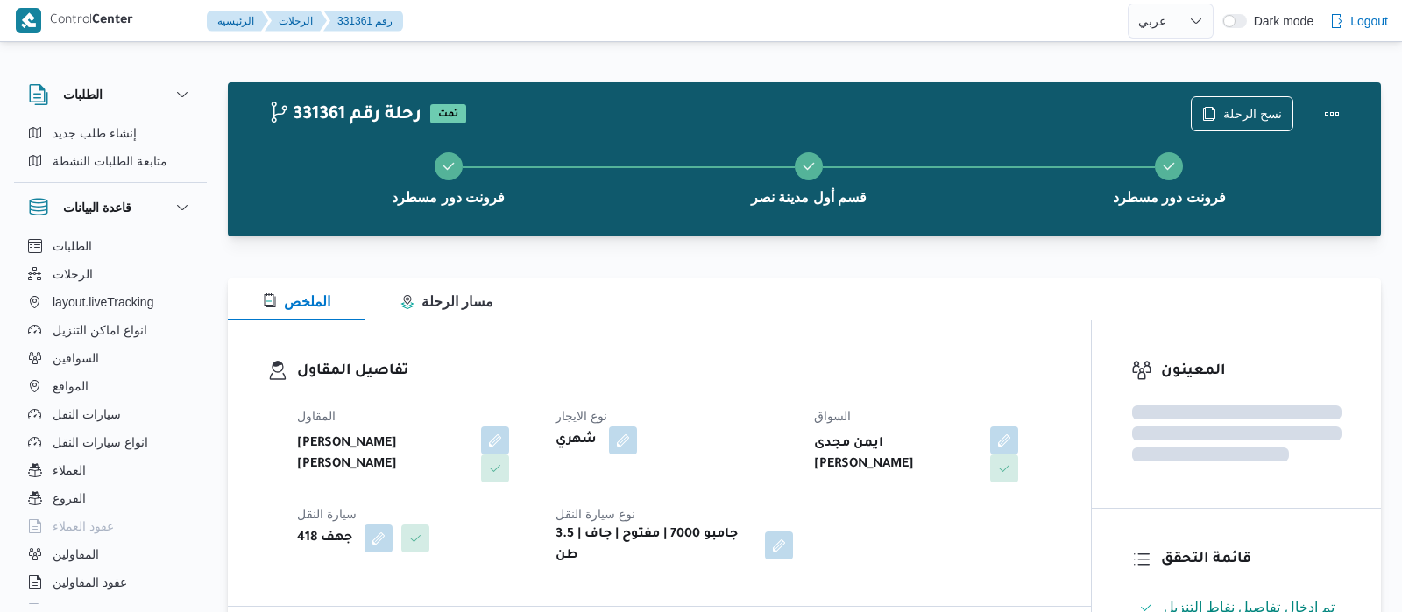
select select "ar"
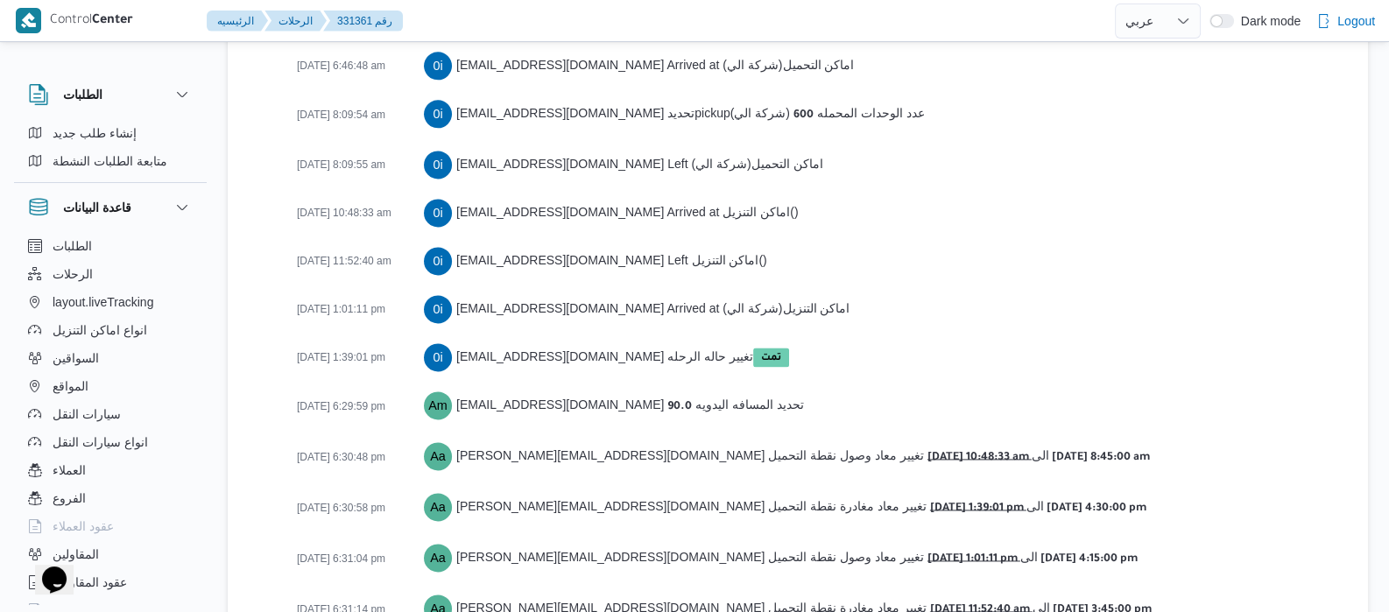
scroll to position [3026, 0]
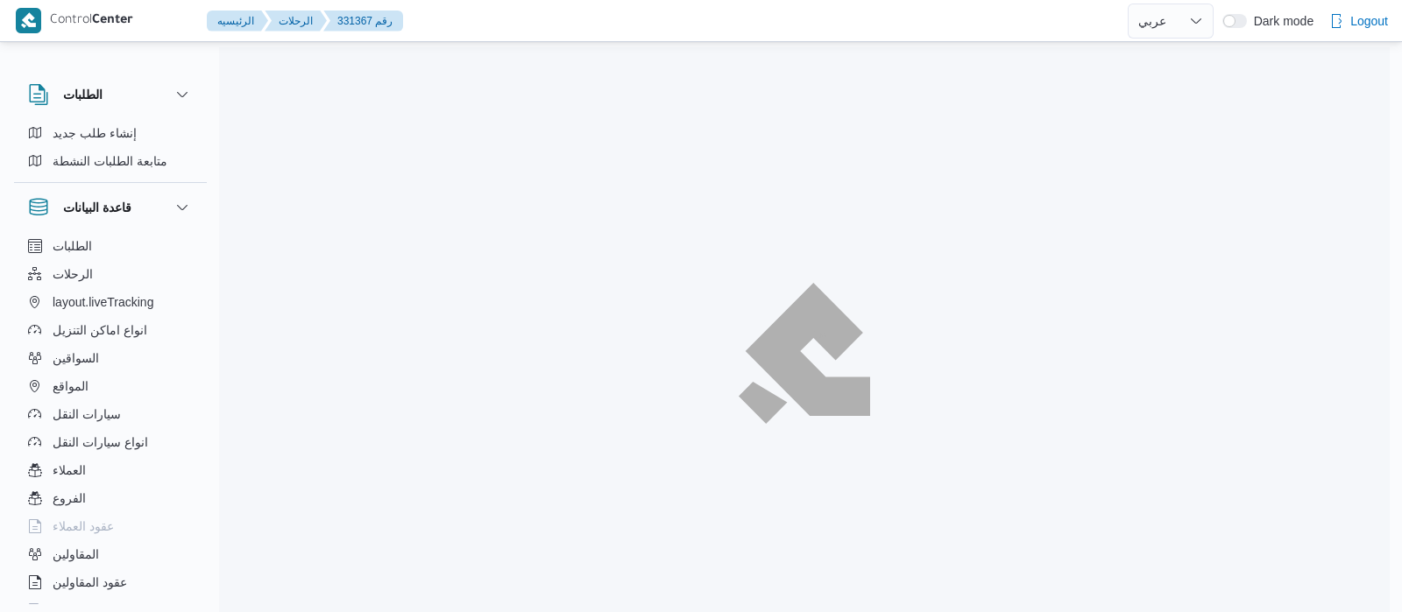
select select "ar"
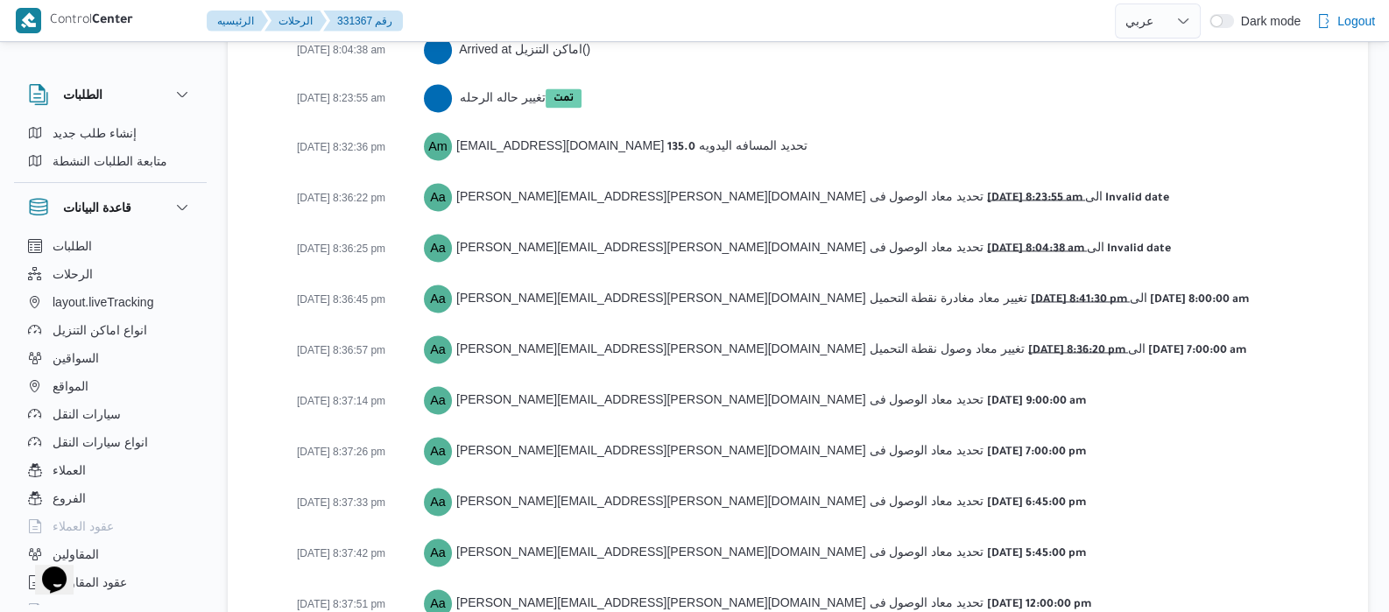
scroll to position [3174, 0]
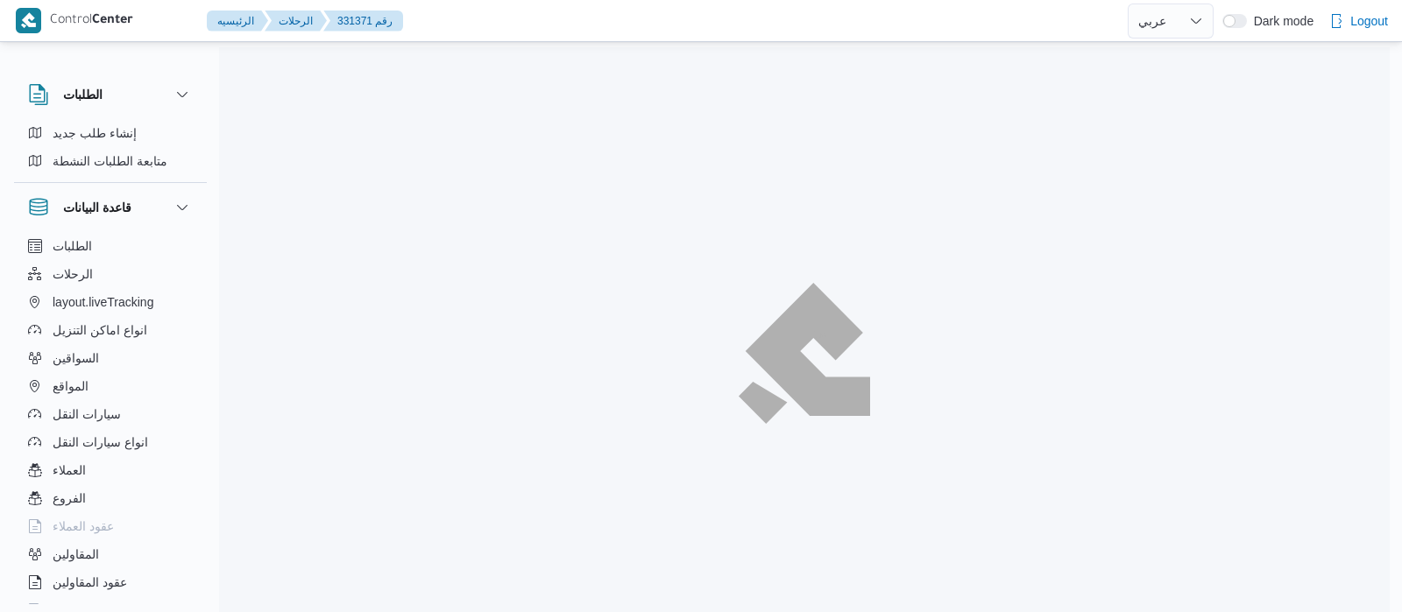
select select "ar"
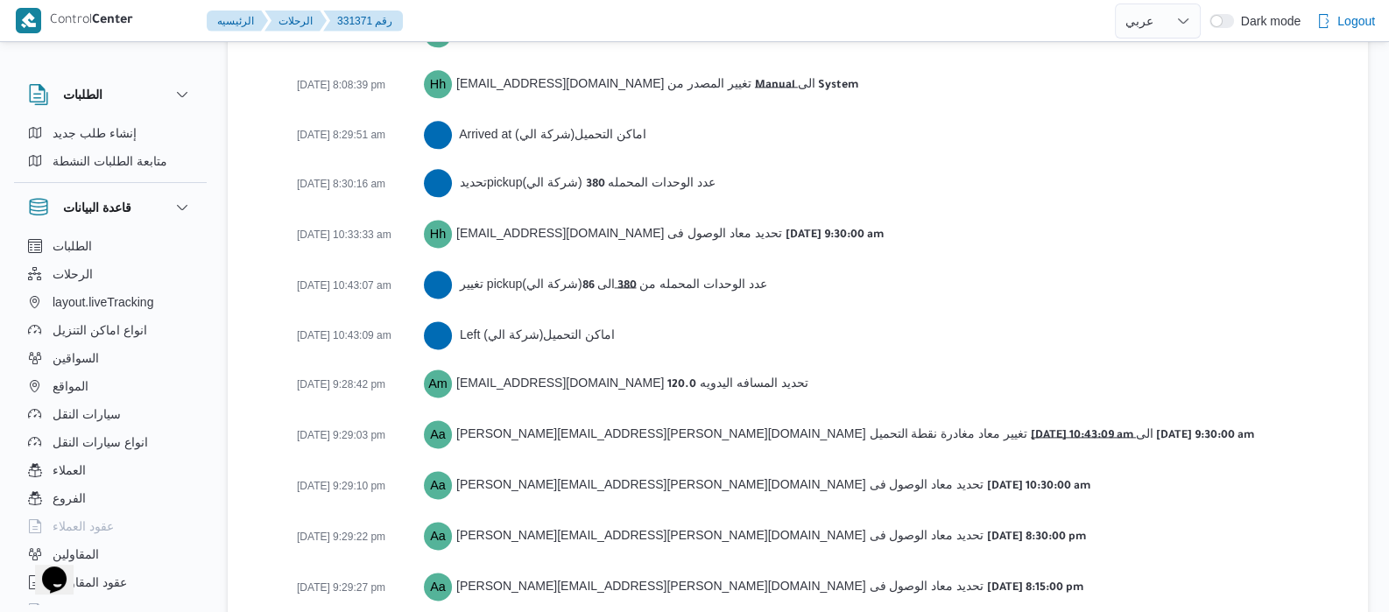
scroll to position [3028, 0]
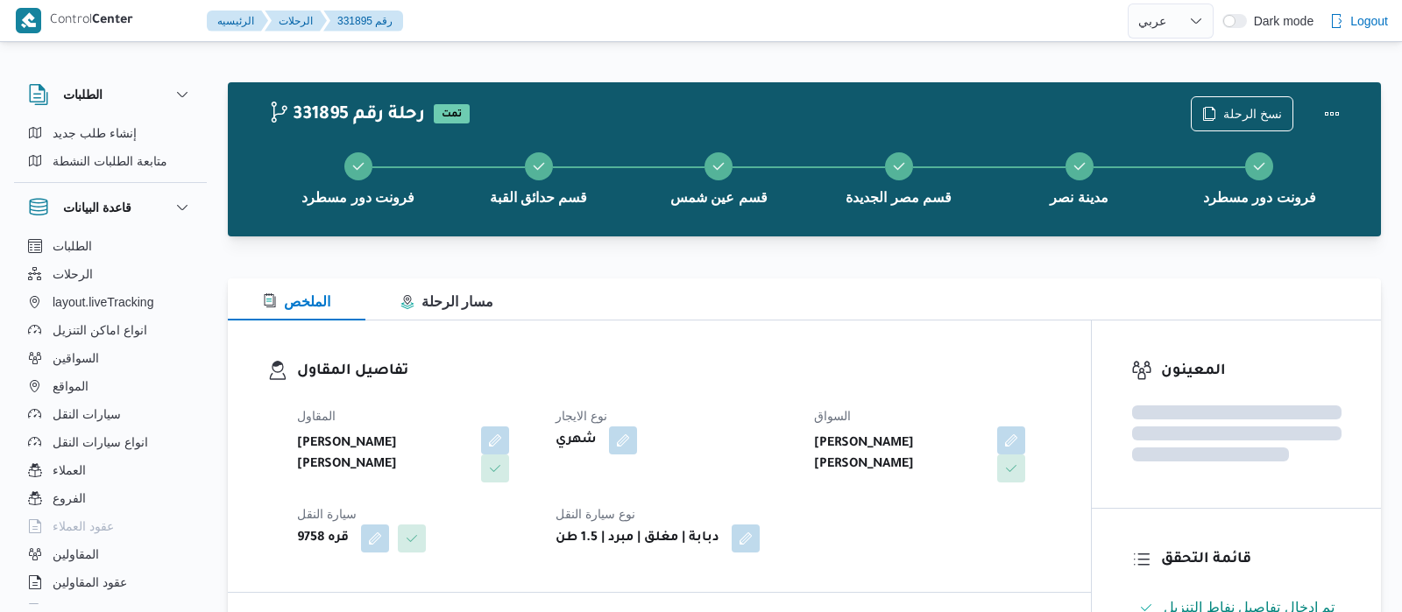
select select "ar"
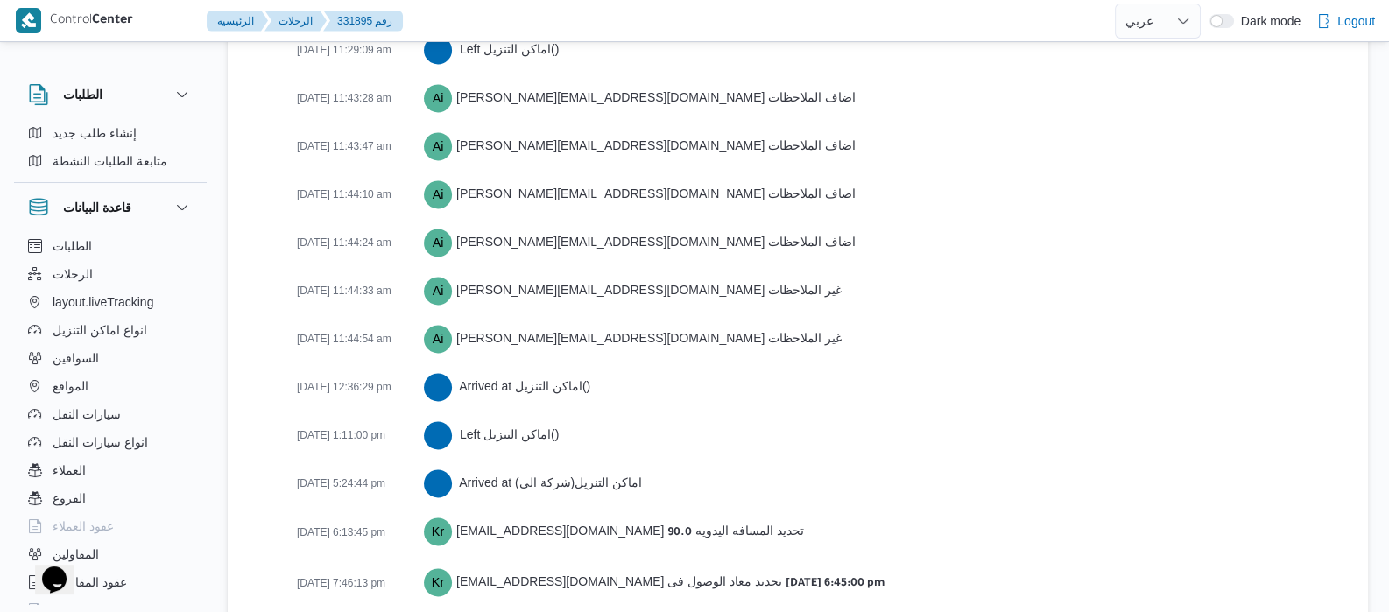
scroll to position [3583, 0]
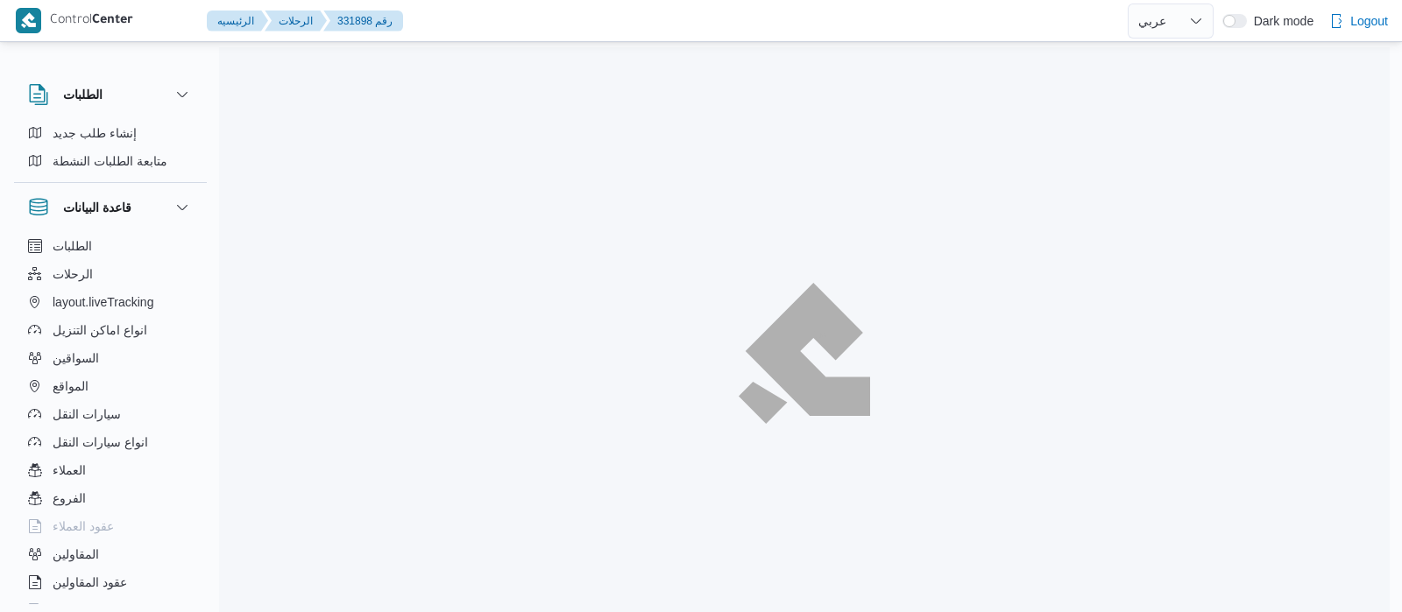
select select "ar"
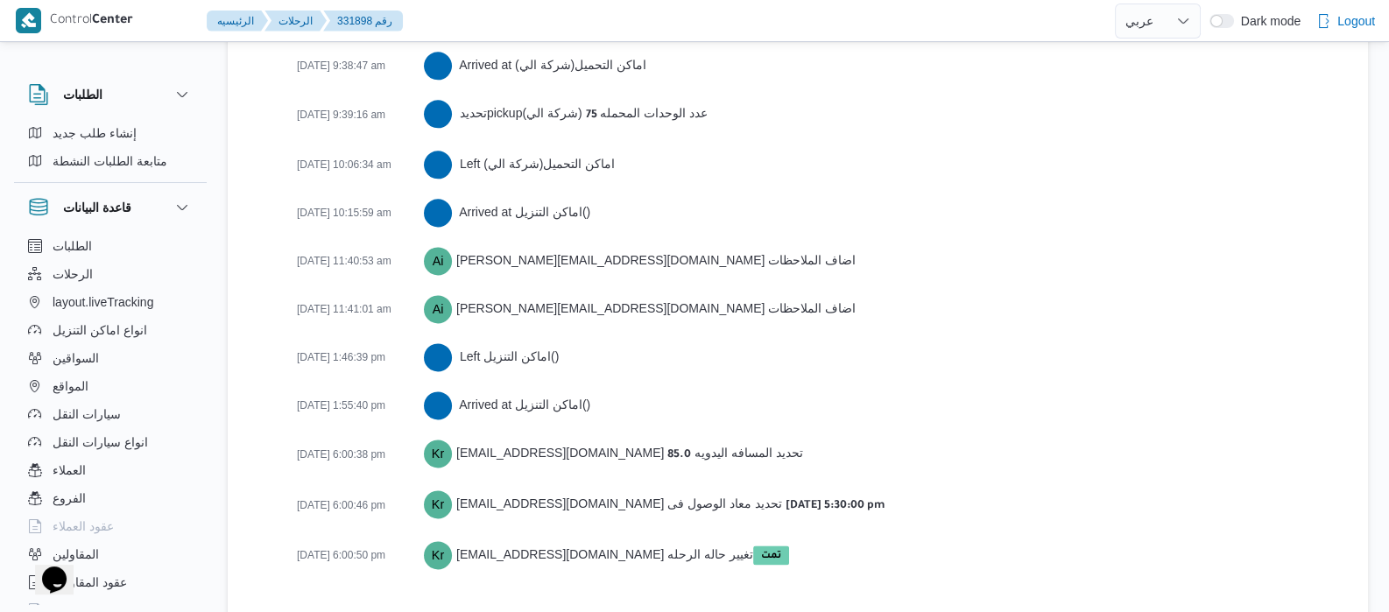
scroll to position [2956, 0]
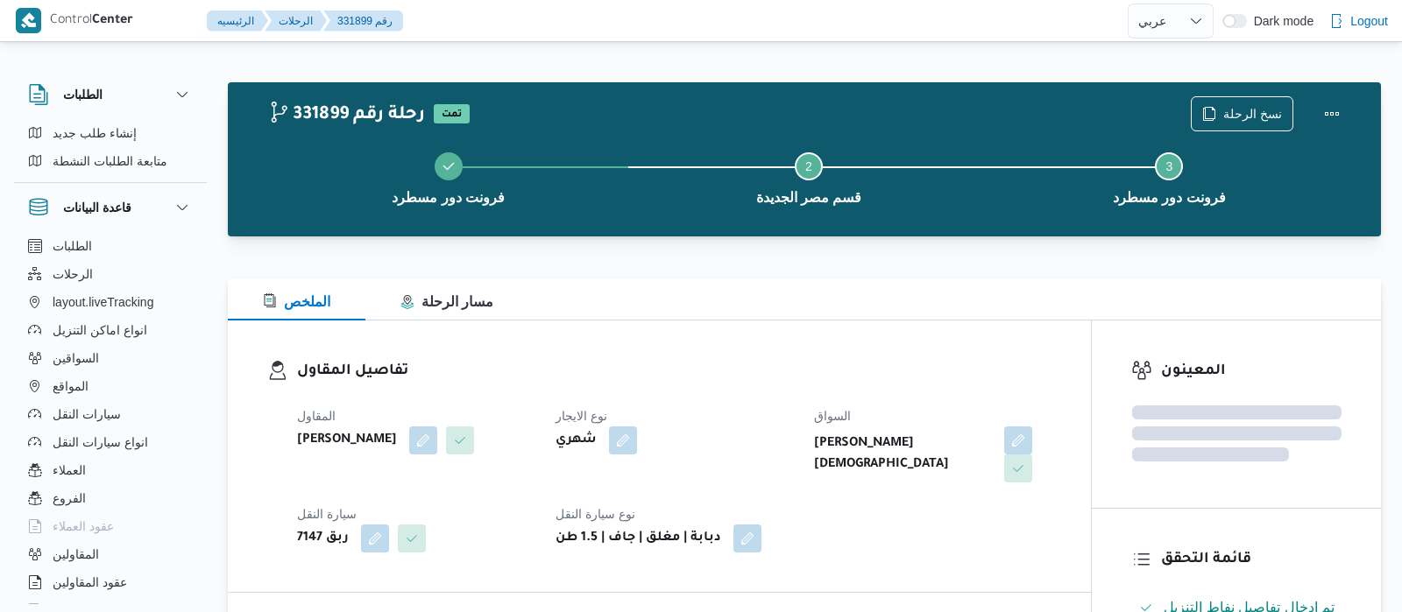
select select "ar"
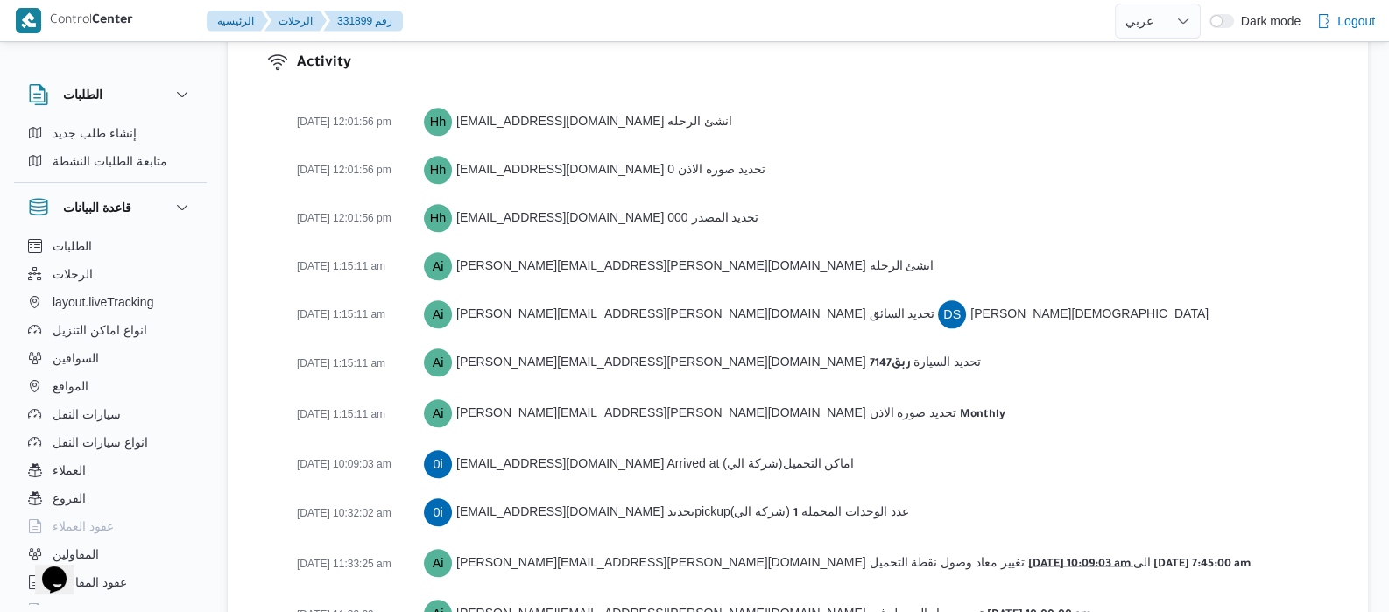
scroll to position [2818, 0]
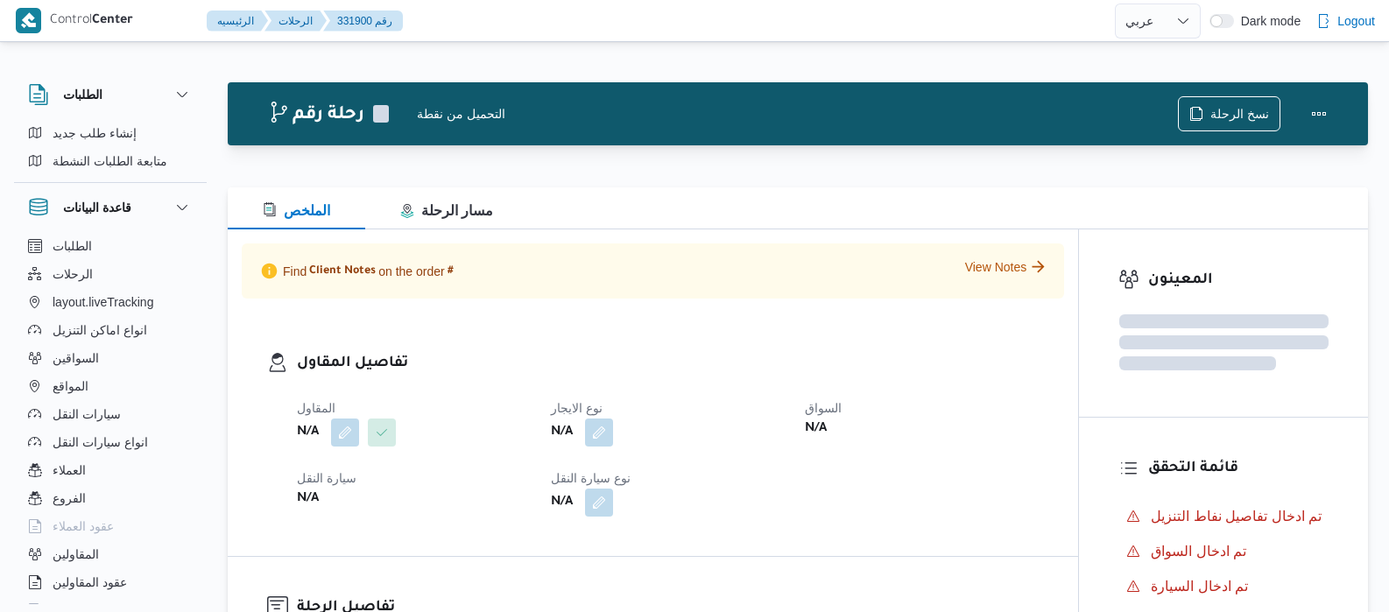
select select "ar"
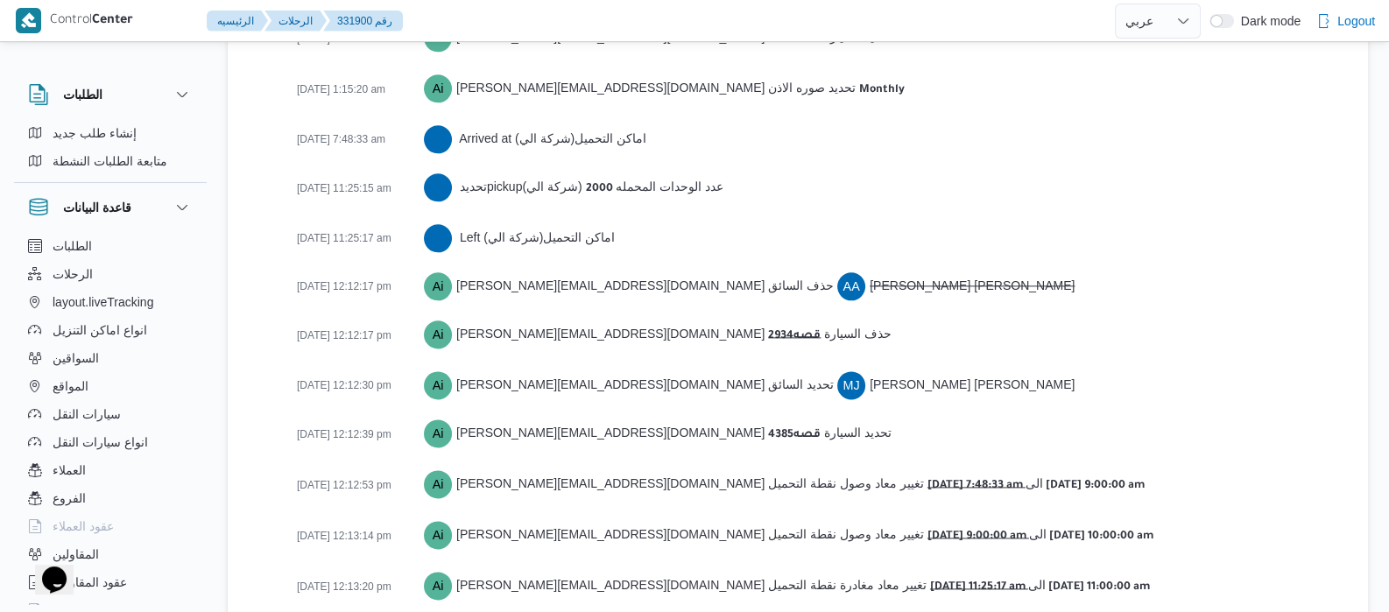
scroll to position [2964, 0]
